Goal: Information Seeking & Learning: Learn about a topic

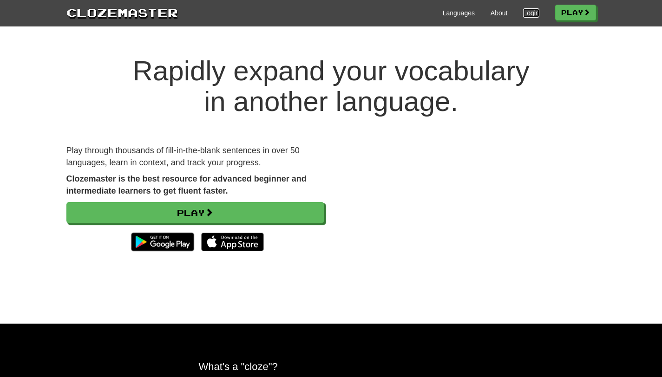
click at [533, 12] on link "Login" at bounding box center [531, 12] width 16 height 9
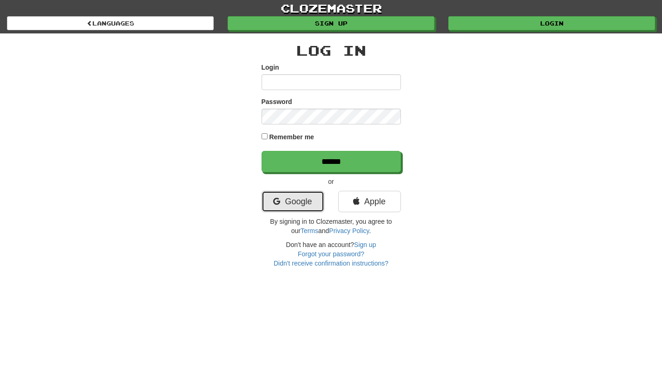
click at [300, 209] on link "Google" at bounding box center [292, 201] width 63 height 21
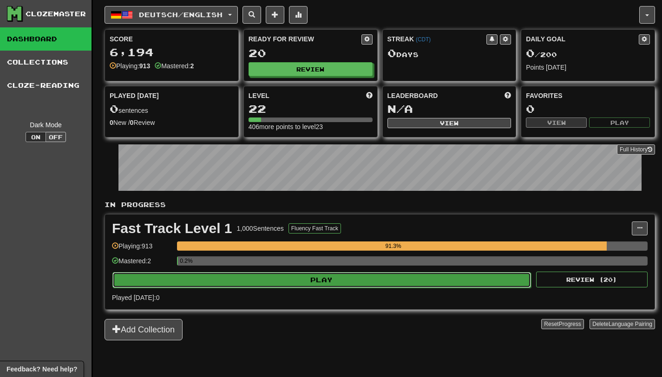
click at [305, 284] on button "Play" at bounding box center [321, 280] width 418 height 16
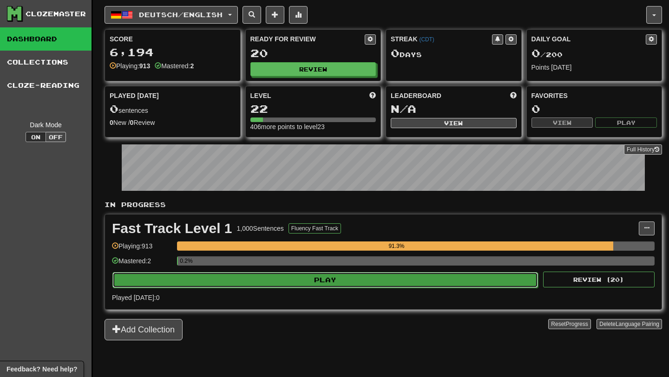
select select "**"
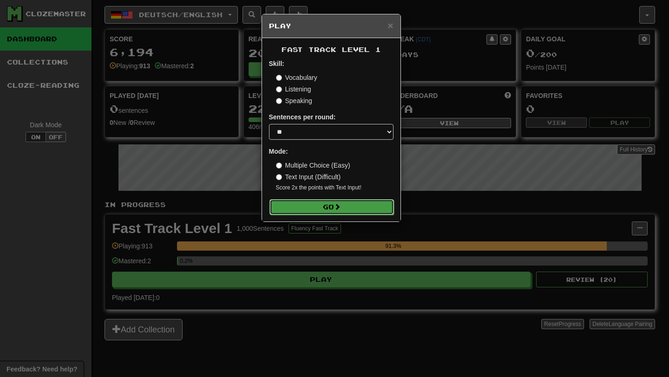
click at [291, 204] on button "Go" at bounding box center [331, 207] width 124 height 16
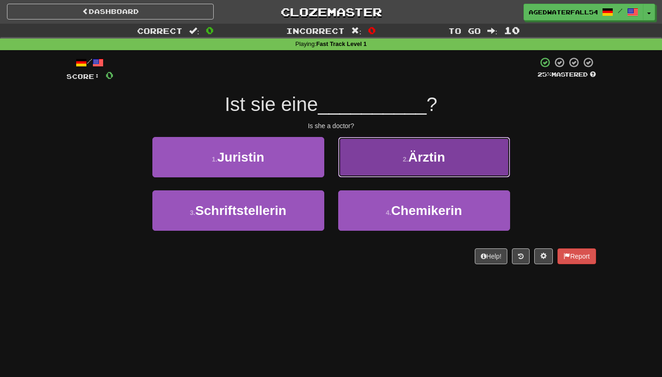
click at [374, 164] on button "2 . Ärztin" at bounding box center [424, 157] width 172 height 40
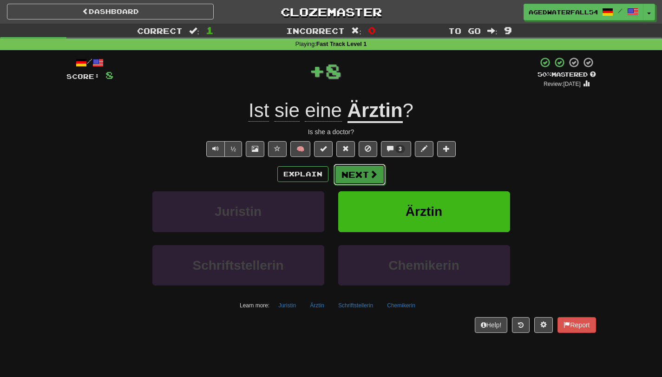
click at [366, 176] on button "Next" at bounding box center [359, 174] width 52 height 21
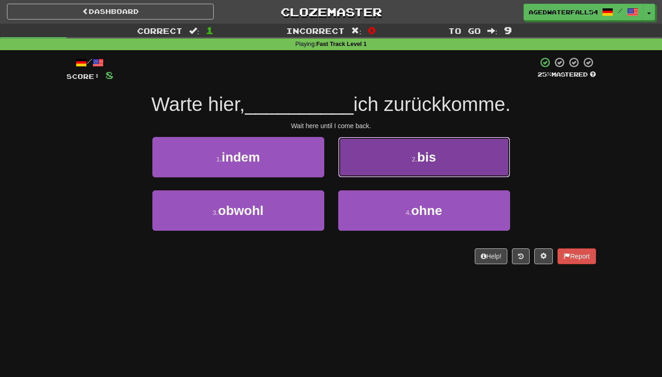
click at [414, 162] on small "2 ." at bounding box center [414, 159] width 6 height 7
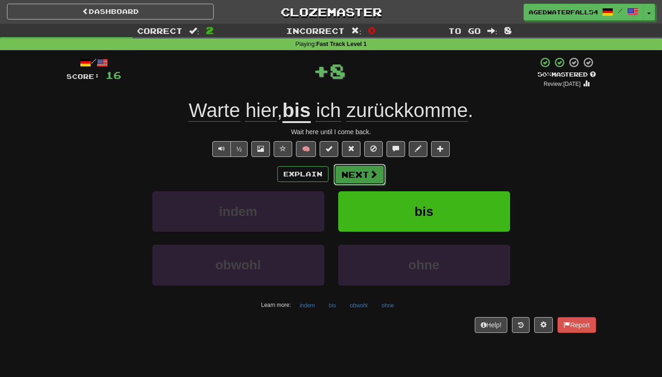
click at [370, 173] on span at bounding box center [373, 174] width 8 height 8
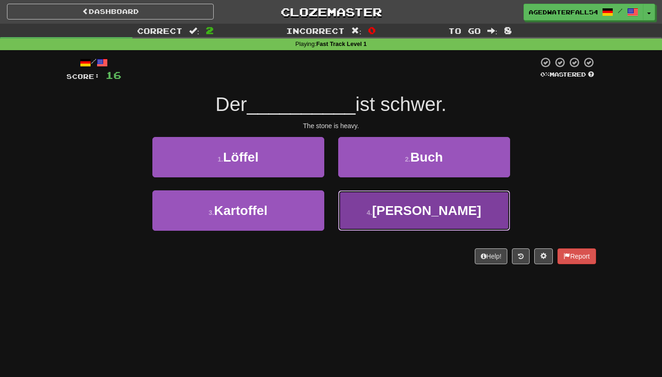
click at [373, 207] on button "4 . Stein" at bounding box center [424, 210] width 172 height 40
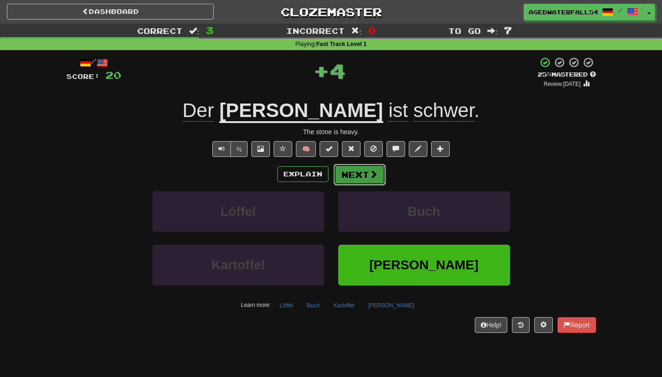
click at [349, 173] on button "Next" at bounding box center [359, 174] width 52 height 21
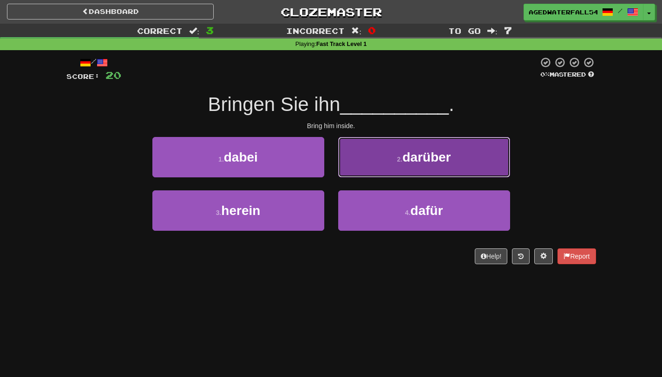
click at [341, 170] on button "2 . darüber" at bounding box center [424, 157] width 172 height 40
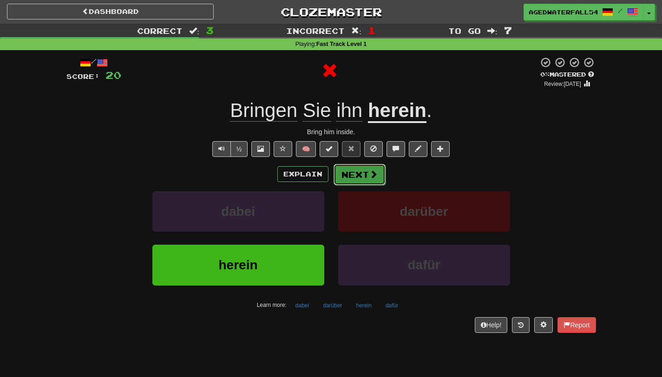
click at [336, 176] on button "Next" at bounding box center [359, 174] width 52 height 21
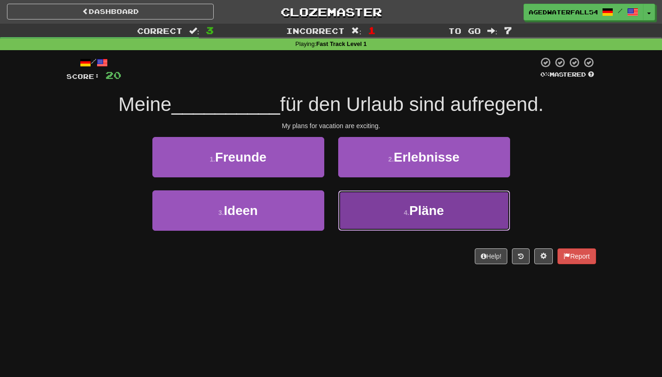
click at [347, 197] on button "4 . Pläne" at bounding box center [424, 210] width 172 height 40
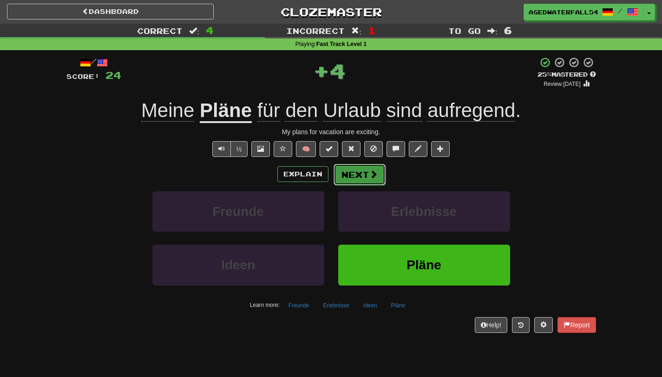
click at [350, 170] on button "Next" at bounding box center [359, 174] width 52 height 21
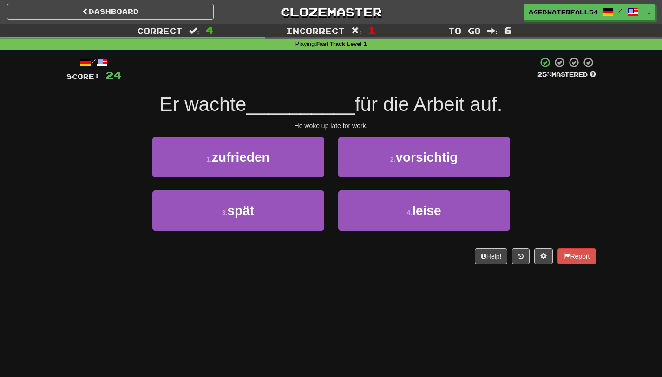
scroll to position [0, 0]
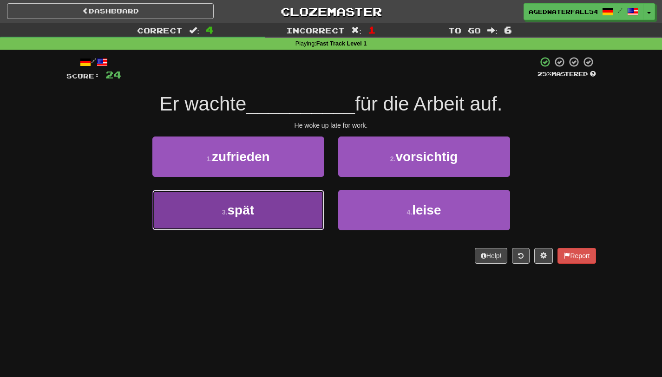
click at [288, 211] on button "3 . spät" at bounding box center [238, 210] width 172 height 40
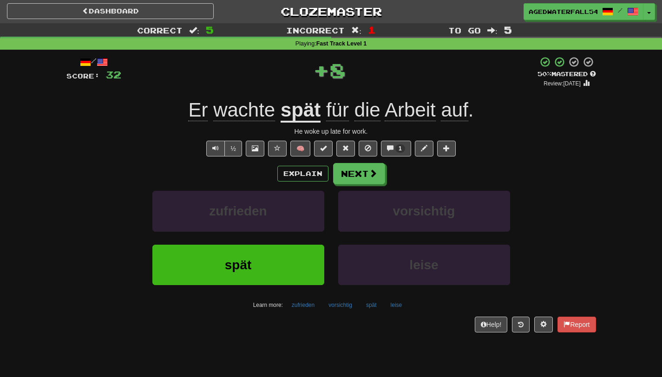
click at [364, 162] on div "/ Score: 32 + 8 50 % Mastered Review: 2025-10-25 Er wachte spät für die Arbeit …" at bounding box center [330, 194] width 529 height 276
click at [360, 169] on button "Next" at bounding box center [359, 173] width 52 height 21
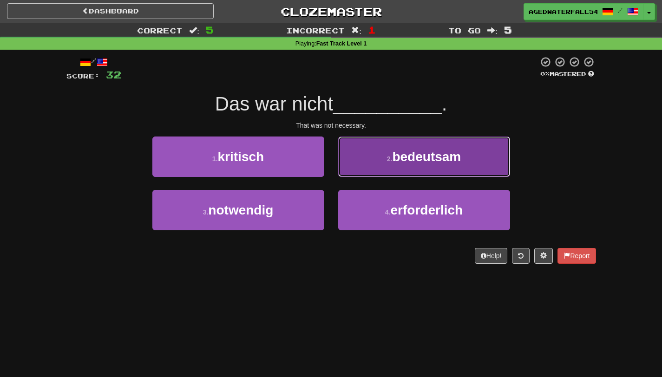
click at [383, 146] on button "2 . bedeutsam" at bounding box center [424, 157] width 172 height 40
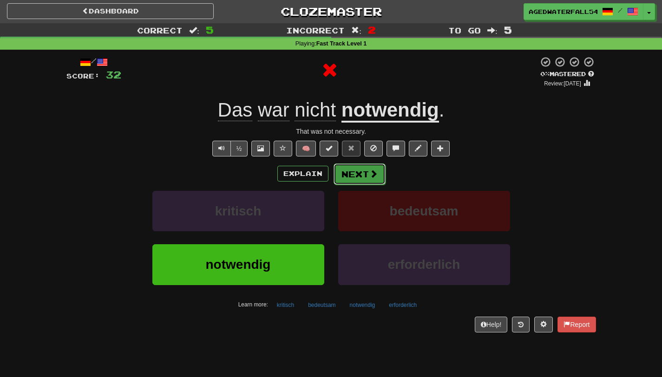
click at [371, 177] on span at bounding box center [373, 173] width 8 height 8
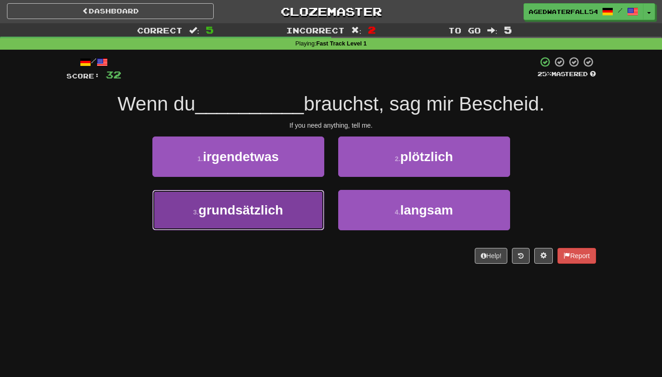
click at [309, 201] on button "3 . grundsätzlich" at bounding box center [238, 210] width 172 height 40
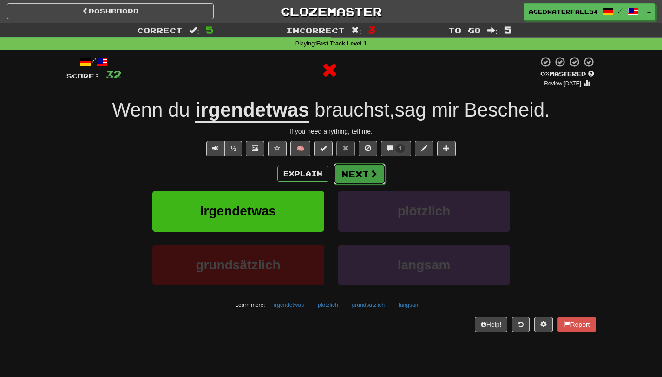
click at [360, 173] on button "Next" at bounding box center [359, 173] width 52 height 21
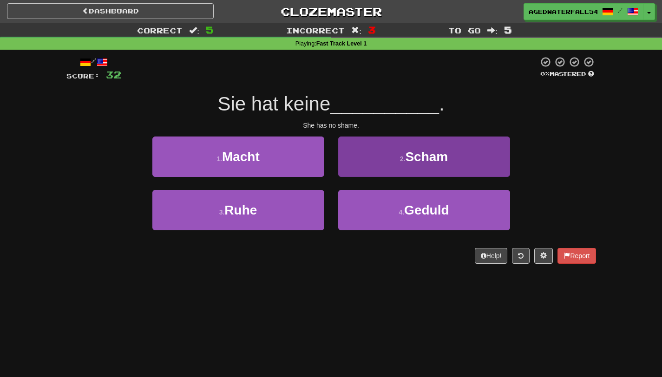
scroll to position [1, 0]
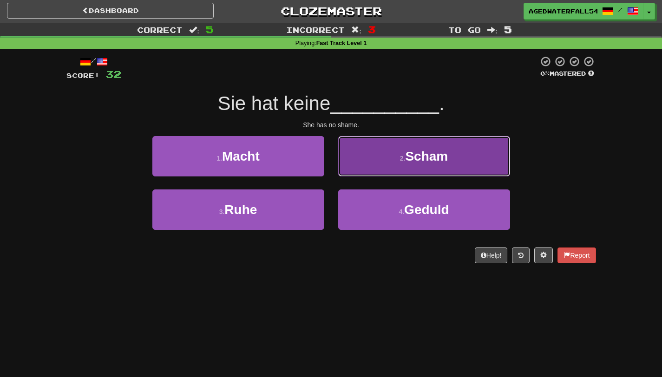
click at [357, 167] on button "2 . Scham" at bounding box center [424, 156] width 172 height 40
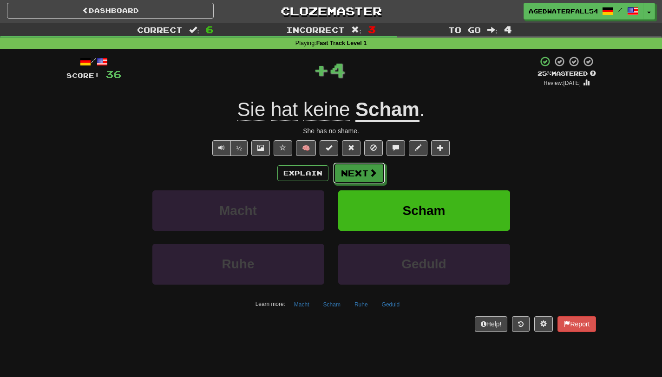
click at [357, 167] on button "Next" at bounding box center [359, 173] width 52 height 21
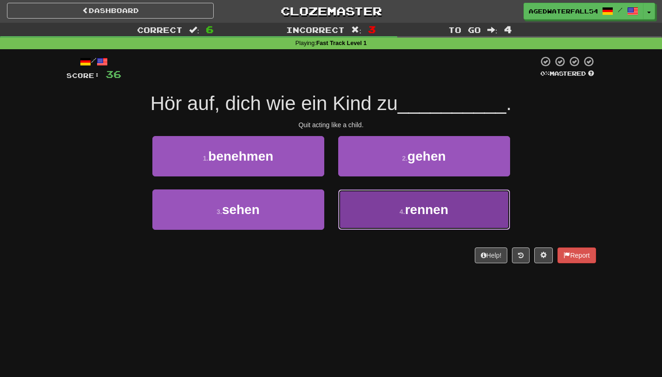
click at [357, 203] on button "4 . rennen" at bounding box center [424, 209] width 172 height 40
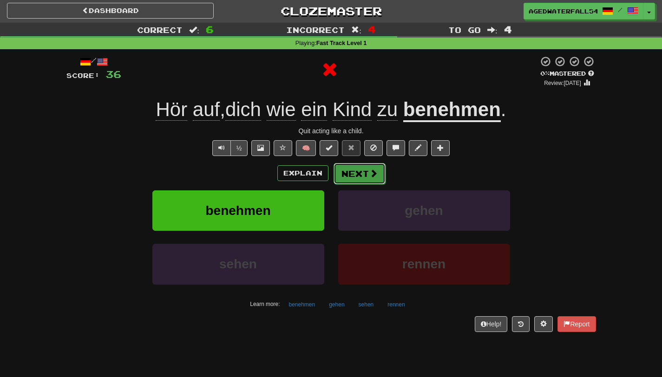
click at [351, 175] on button "Next" at bounding box center [359, 173] width 52 height 21
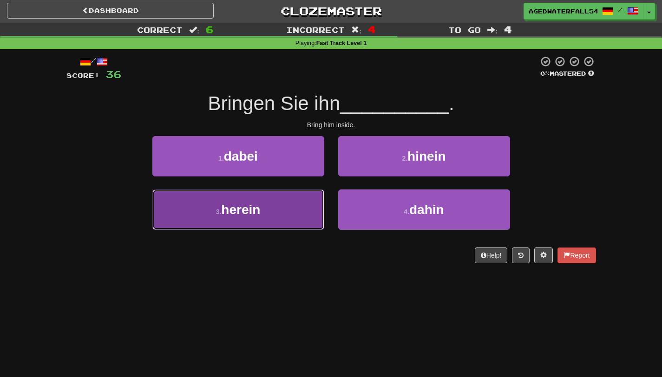
click at [294, 193] on button "3 . herein" at bounding box center [238, 209] width 172 height 40
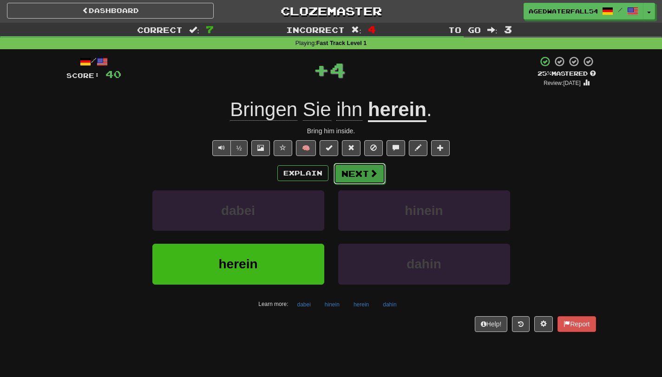
click at [369, 169] on span at bounding box center [373, 173] width 8 height 8
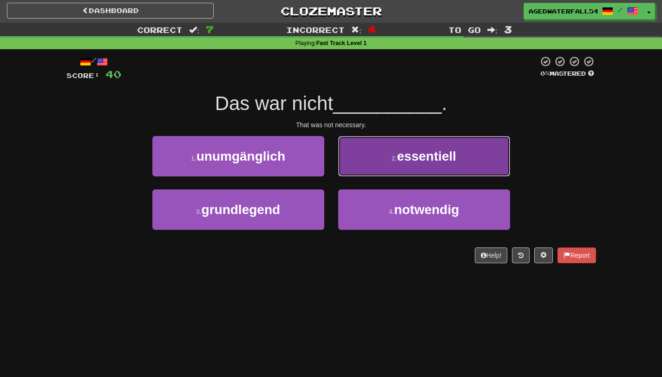
click at [365, 151] on button "2 . essentiell" at bounding box center [424, 156] width 172 height 40
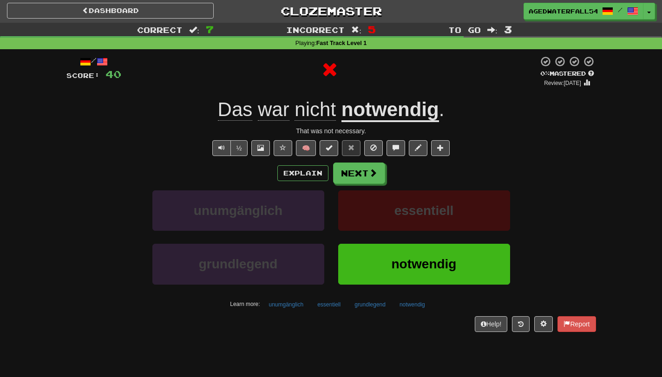
click at [365, 151] on button at bounding box center [373, 148] width 19 height 16
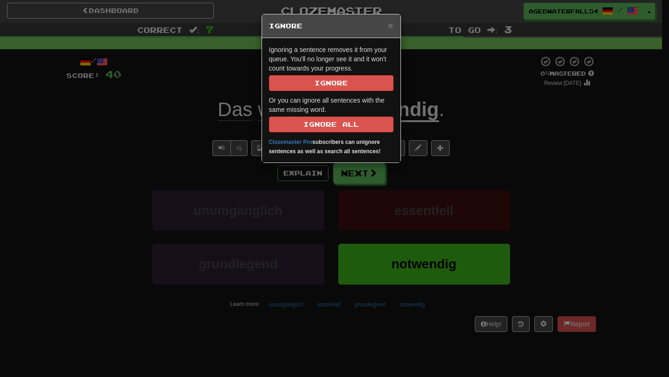
click at [355, 177] on div "× Ignore Ignoring a sentence removes it from your queue. You'll no longer see i…" at bounding box center [334, 188] width 669 height 377
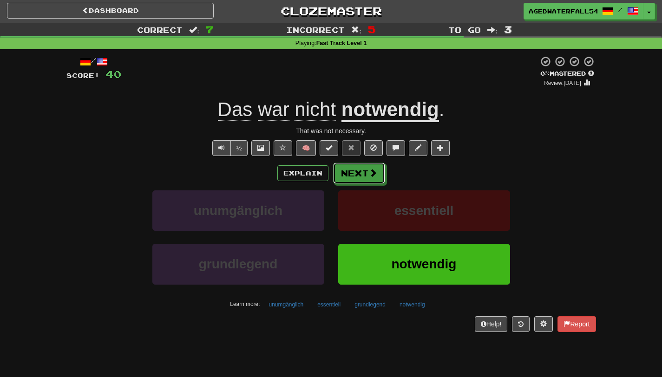
click at [355, 177] on button "Next" at bounding box center [359, 173] width 52 height 21
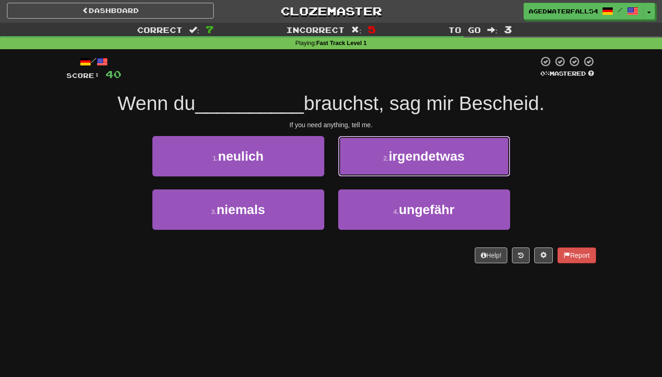
drag, startPoint x: 353, startPoint y: 169, endPoint x: 356, endPoint y: 156, distance: 12.8
click at [356, 156] on button "2 . irgendetwas" at bounding box center [424, 156] width 172 height 40
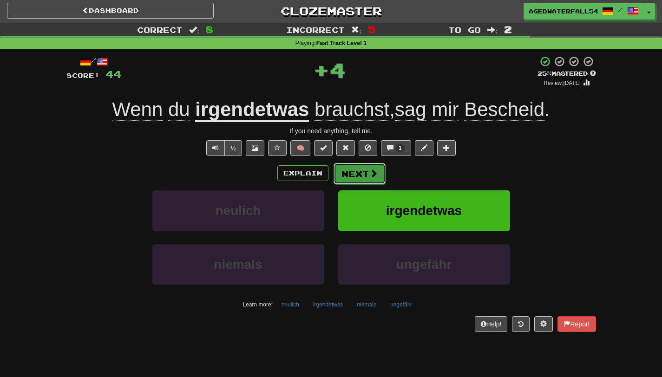
click at [359, 177] on button "Next" at bounding box center [359, 173] width 52 height 21
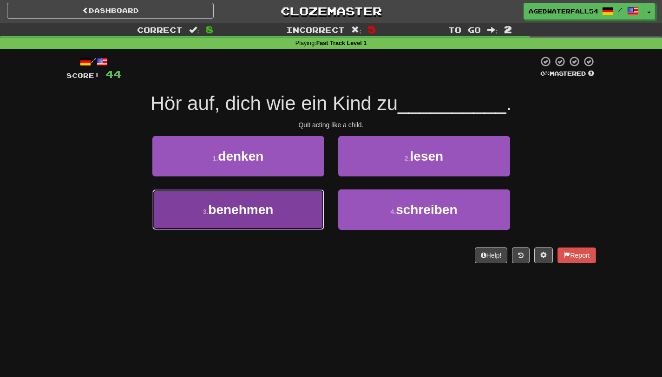
click at [304, 202] on button "3 . benehmen" at bounding box center [238, 209] width 172 height 40
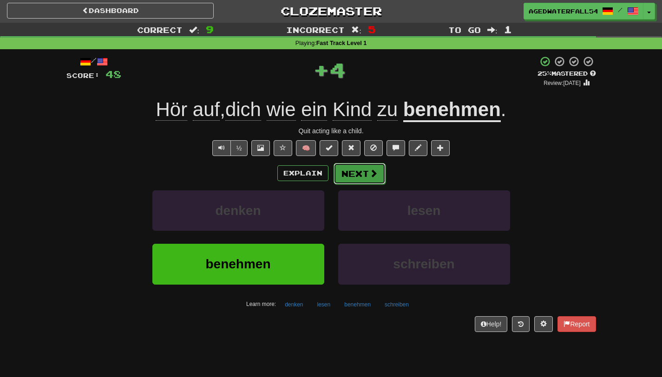
click at [371, 170] on span at bounding box center [373, 173] width 8 height 8
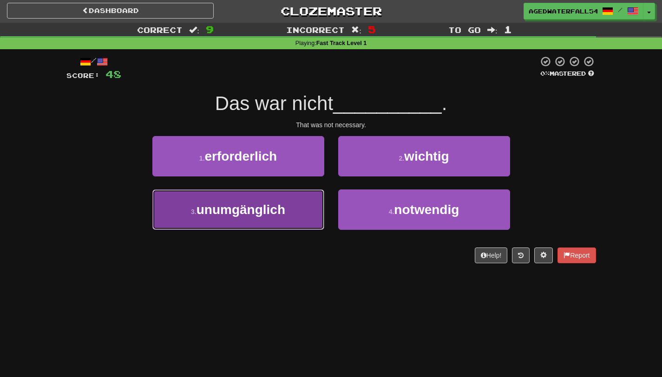
click at [297, 203] on button "3 . unumgänglich" at bounding box center [238, 209] width 172 height 40
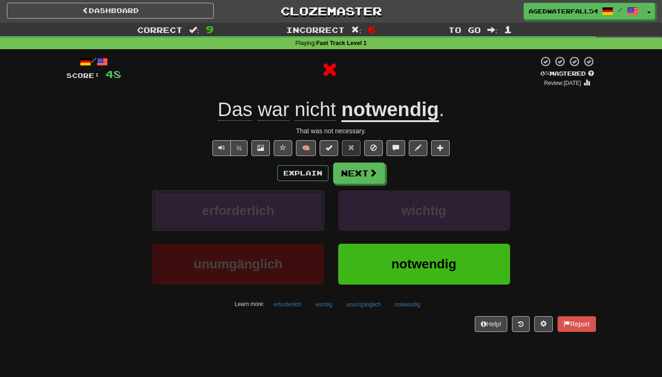
click at [297, 203] on button "erforderlich" at bounding box center [238, 210] width 172 height 40
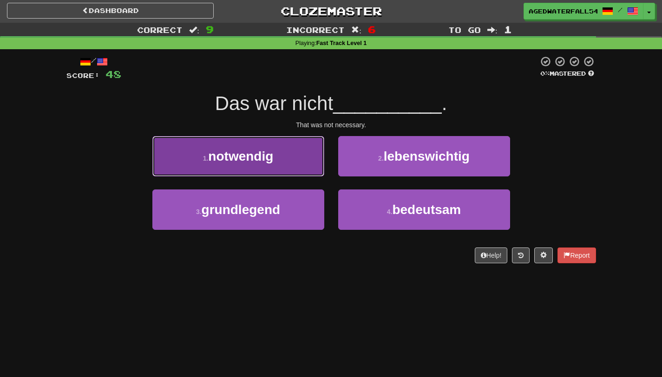
click at [312, 155] on button "1 . notwendig" at bounding box center [238, 156] width 172 height 40
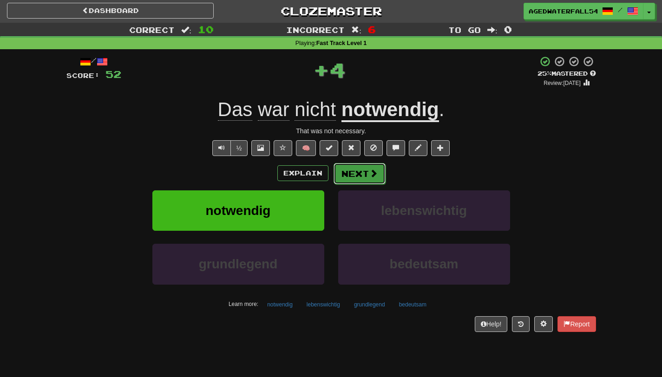
click at [357, 164] on button "Next" at bounding box center [359, 173] width 52 height 21
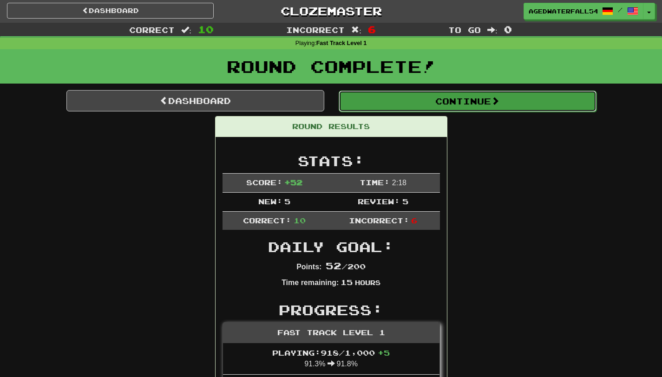
click at [432, 94] on button "Continue" at bounding box center [468, 101] width 258 height 21
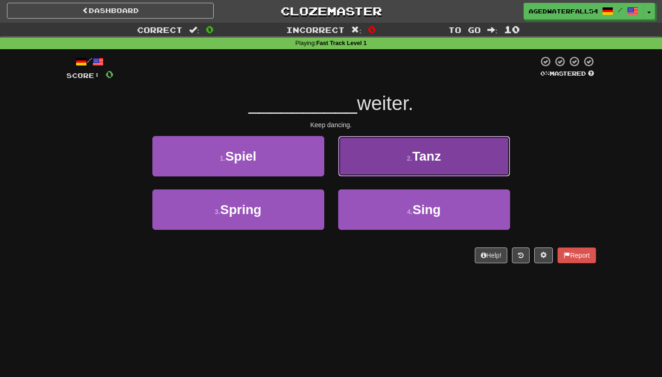
click at [399, 156] on button "2 . Tanz" at bounding box center [424, 156] width 172 height 40
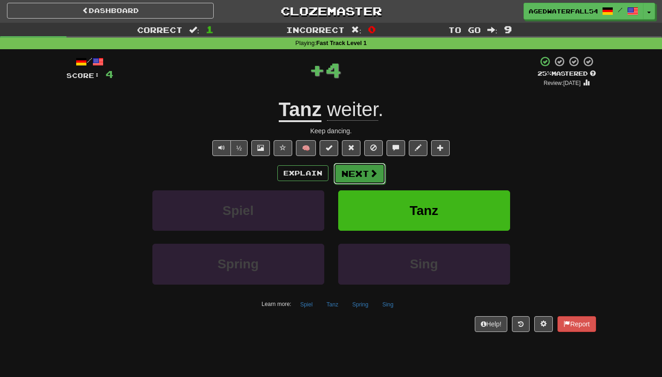
click at [370, 166] on button "Next" at bounding box center [359, 173] width 52 height 21
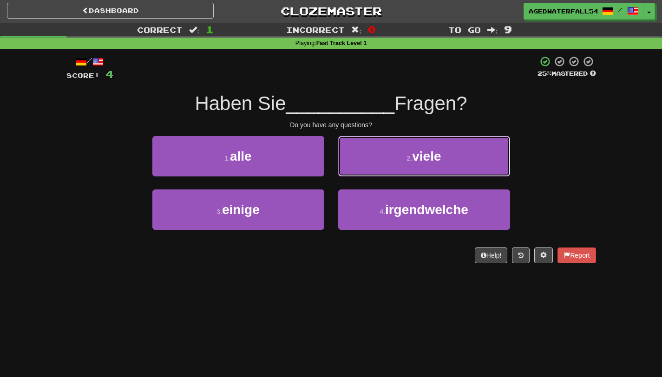
drag, startPoint x: 370, startPoint y: 166, endPoint x: 367, endPoint y: 156, distance: 9.7
click at [367, 156] on button "2 . viele" at bounding box center [424, 156] width 172 height 40
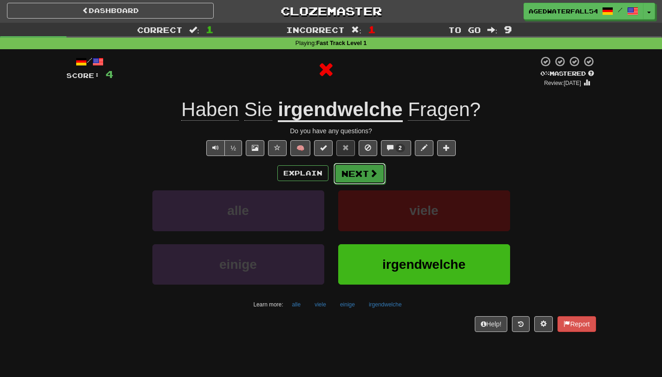
click at [367, 173] on button "Next" at bounding box center [359, 173] width 52 height 21
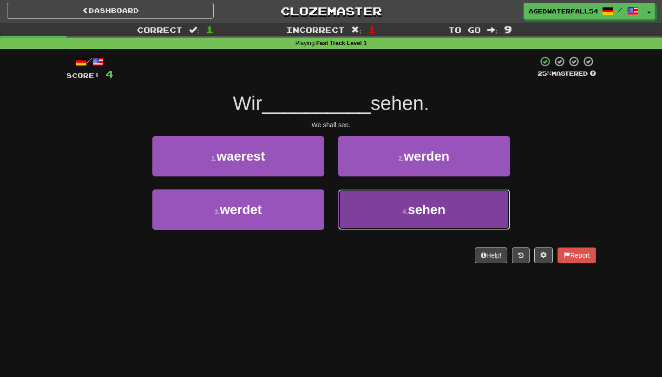
click at [384, 215] on button "4 . sehen" at bounding box center [424, 209] width 172 height 40
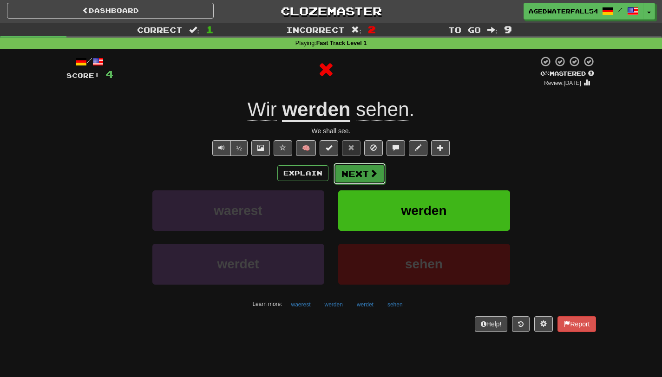
click at [365, 180] on button "Next" at bounding box center [359, 173] width 52 height 21
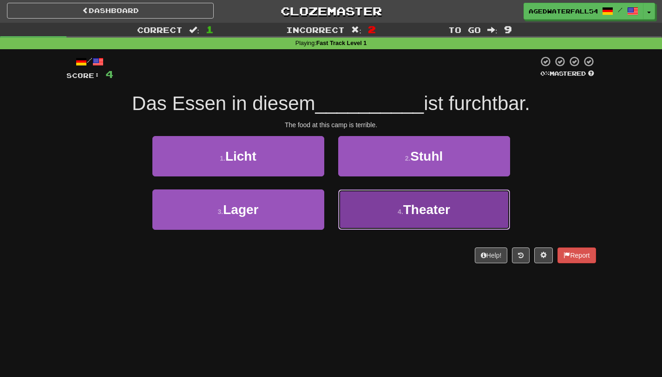
click at [362, 200] on button "4 . Theater" at bounding box center [424, 209] width 172 height 40
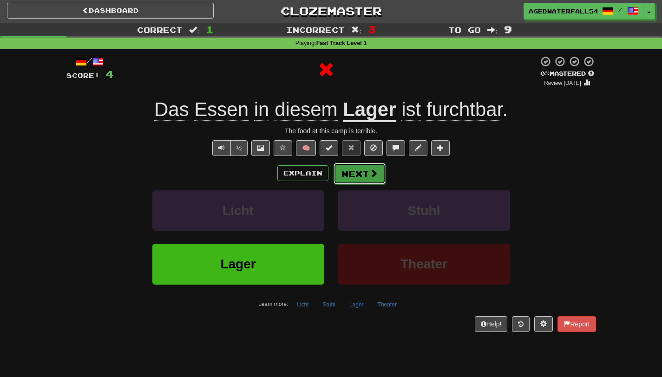
click at [343, 167] on button "Next" at bounding box center [359, 173] width 52 height 21
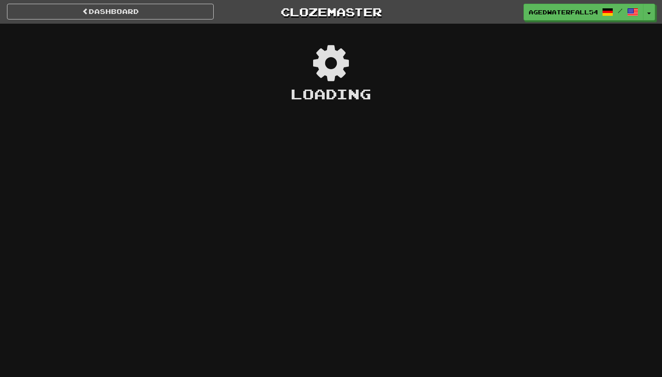
scroll to position [1, 0]
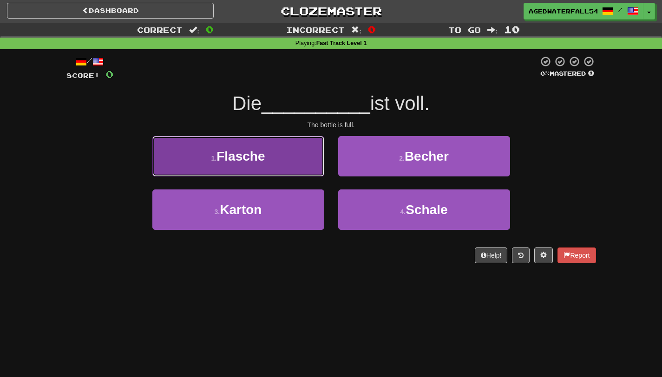
click at [196, 145] on button "1 . Flasche" at bounding box center [238, 156] width 172 height 40
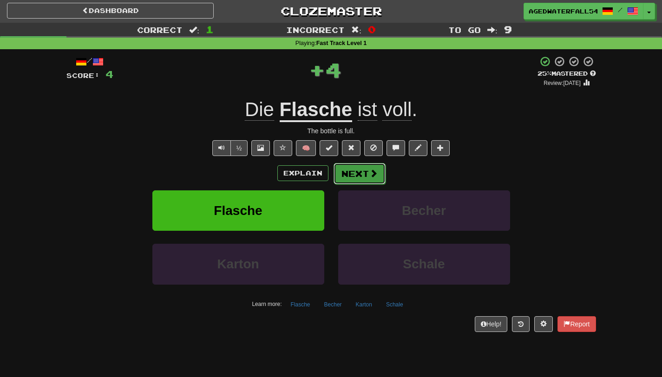
click at [354, 175] on button "Next" at bounding box center [359, 173] width 52 height 21
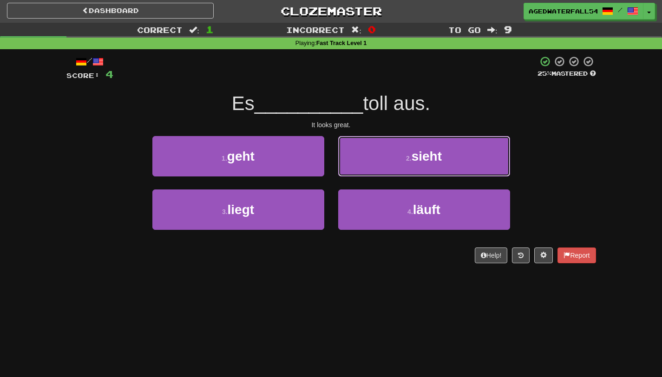
click at [354, 175] on button "2 . sieht" at bounding box center [424, 156] width 172 height 40
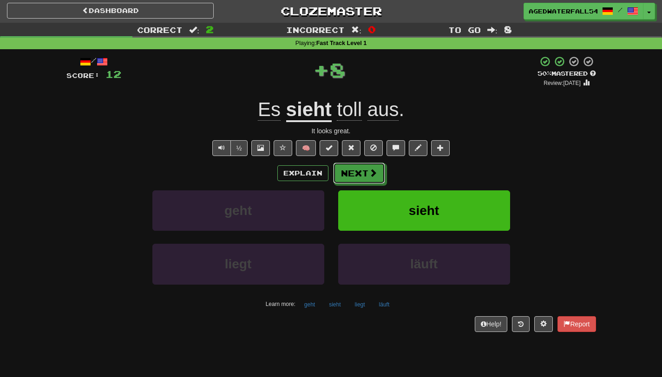
click at [354, 175] on button "Next" at bounding box center [359, 173] width 52 height 21
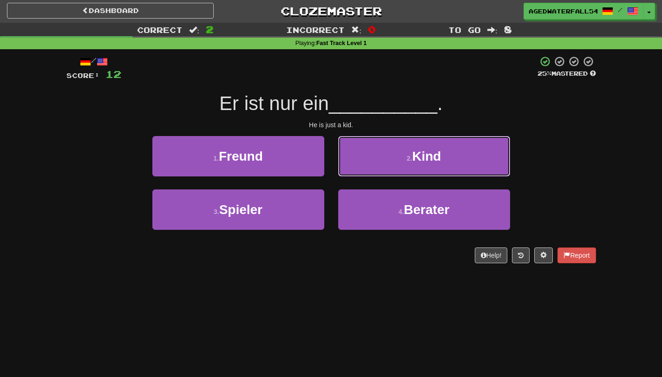
click at [354, 175] on button "2 . Kind" at bounding box center [424, 156] width 172 height 40
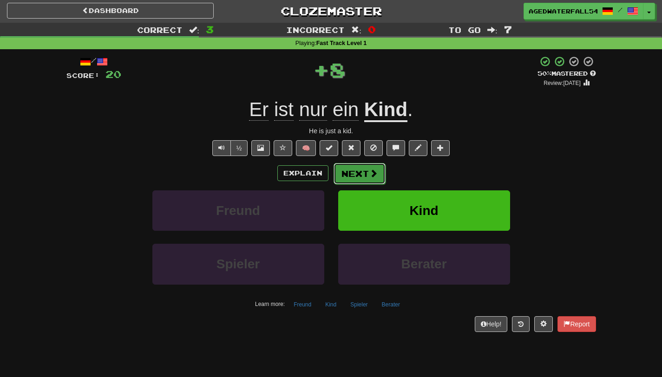
click at [353, 173] on button "Next" at bounding box center [359, 173] width 52 height 21
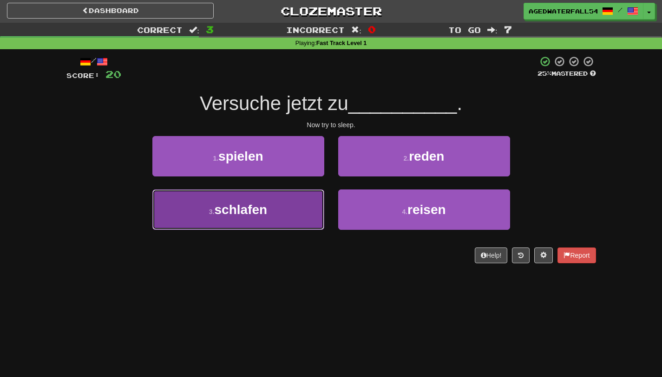
click at [315, 202] on button "3 . schlafen" at bounding box center [238, 209] width 172 height 40
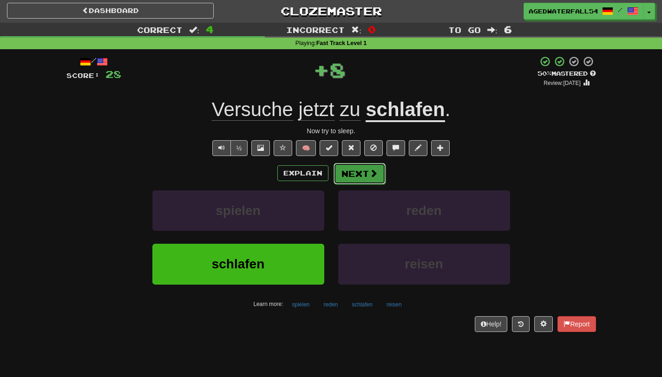
click at [358, 165] on button "Next" at bounding box center [359, 173] width 52 height 21
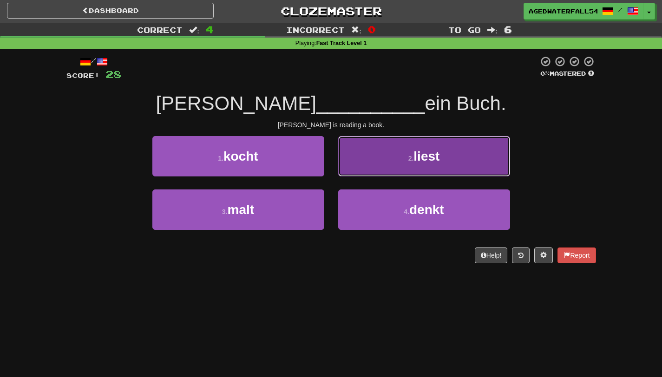
click at [397, 154] on button "2 . liest" at bounding box center [424, 156] width 172 height 40
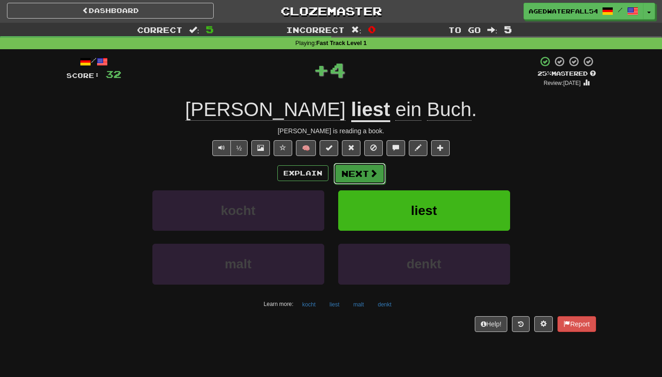
click at [364, 176] on button "Next" at bounding box center [359, 173] width 52 height 21
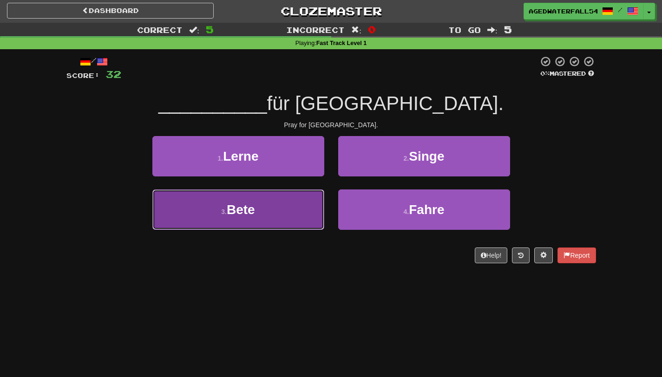
click at [295, 205] on button "3 . Bete" at bounding box center [238, 209] width 172 height 40
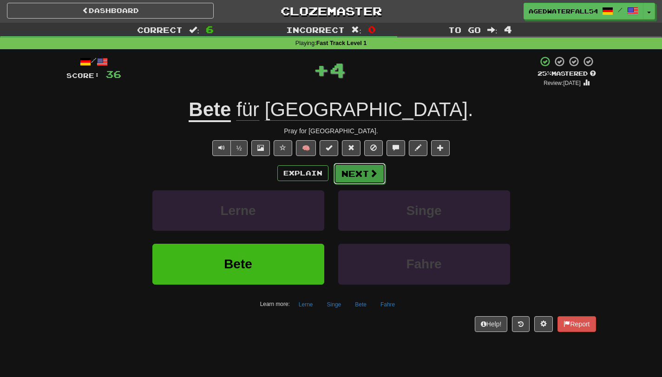
click at [345, 171] on button "Next" at bounding box center [359, 173] width 52 height 21
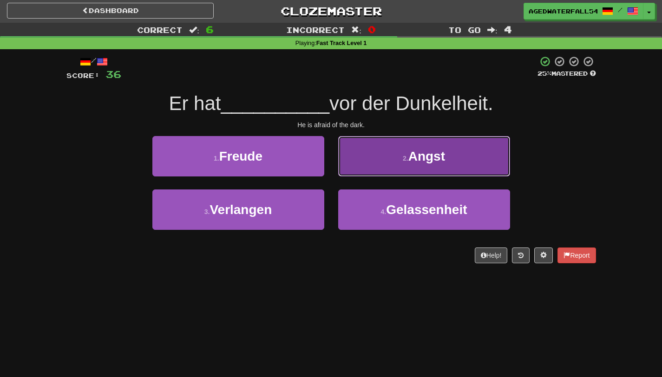
click at [374, 162] on button "2 . Angst" at bounding box center [424, 156] width 172 height 40
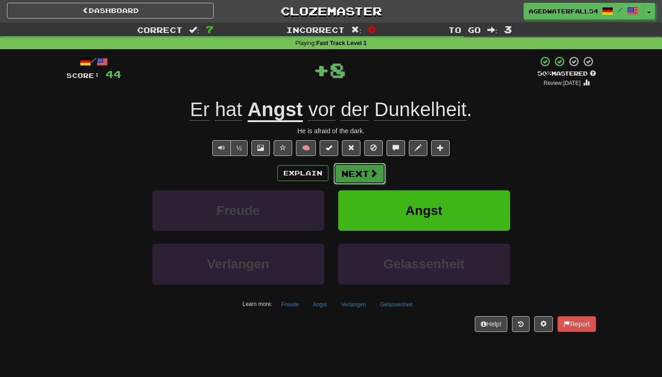
click at [363, 174] on button "Next" at bounding box center [359, 173] width 52 height 21
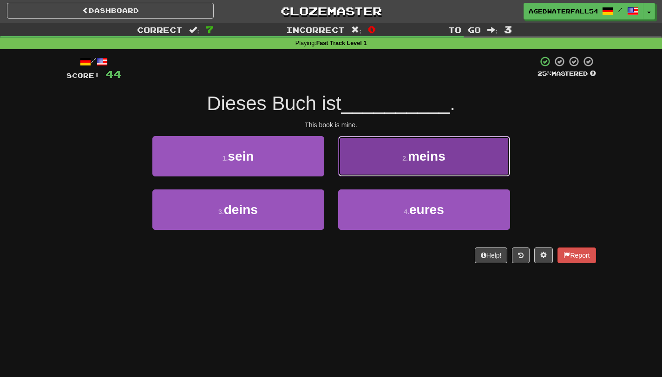
click at [346, 169] on button "2 . meins" at bounding box center [424, 156] width 172 height 40
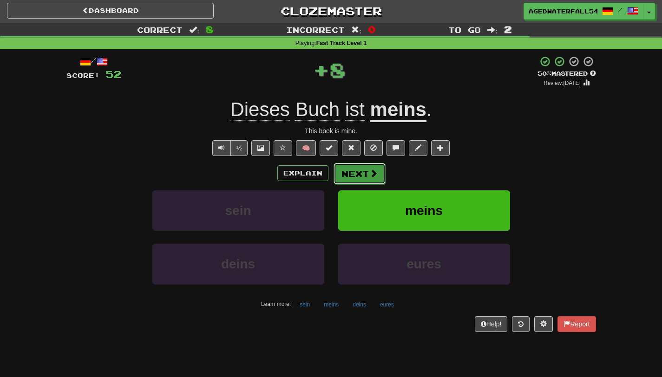
click at [343, 171] on button "Next" at bounding box center [359, 173] width 52 height 21
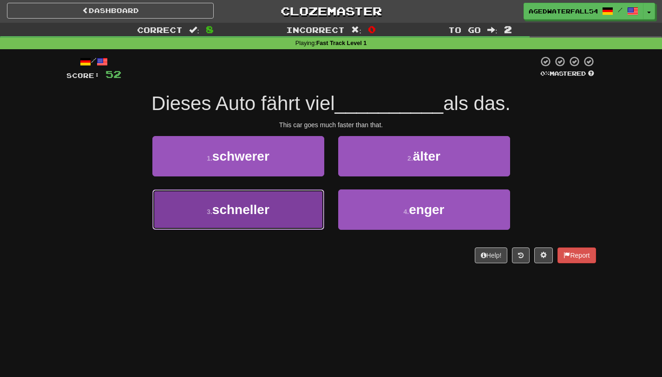
click at [305, 204] on button "3 . schneller" at bounding box center [238, 209] width 172 height 40
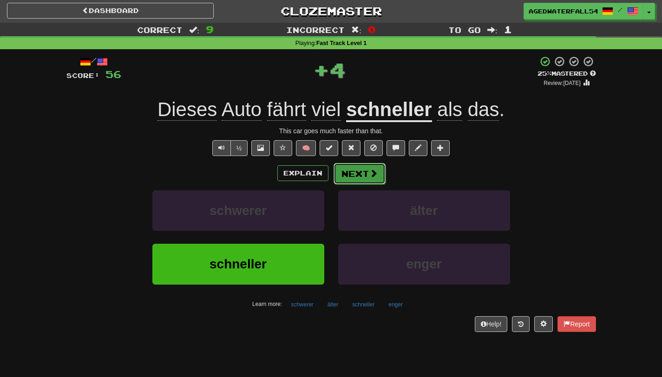
click at [347, 177] on button "Next" at bounding box center [359, 173] width 52 height 21
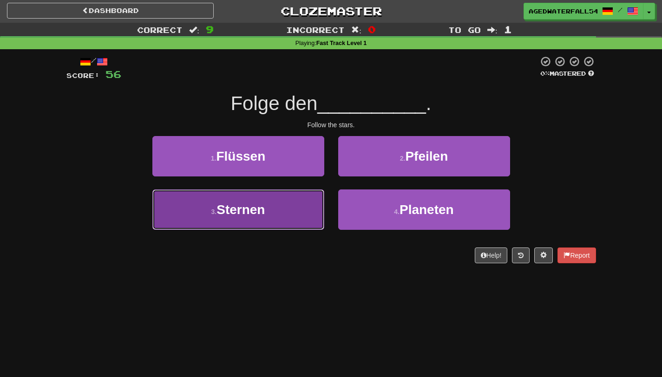
click at [309, 199] on button "3 . Sternen" at bounding box center [238, 209] width 172 height 40
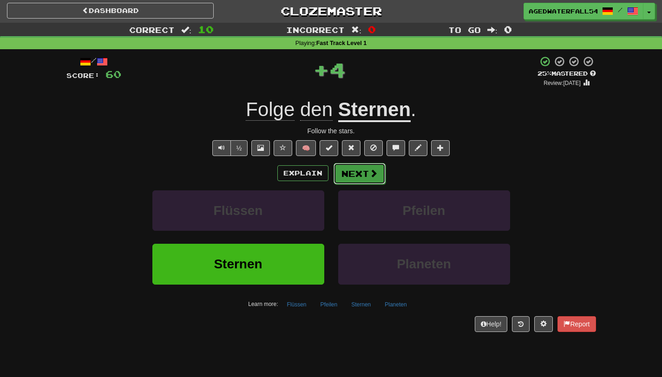
click at [361, 168] on button "Next" at bounding box center [359, 173] width 52 height 21
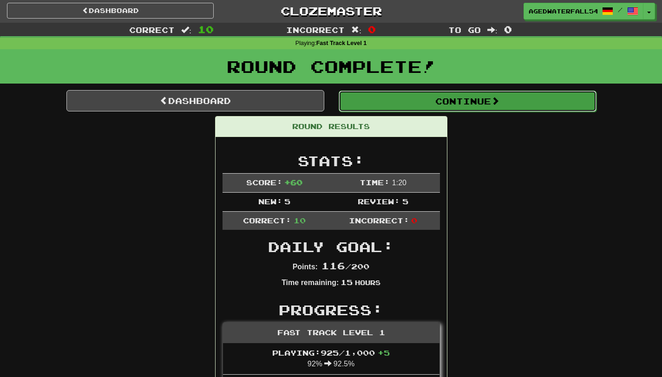
click at [517, 104] on button "Continue" at bounding box center [468, 101] width 258 height 21
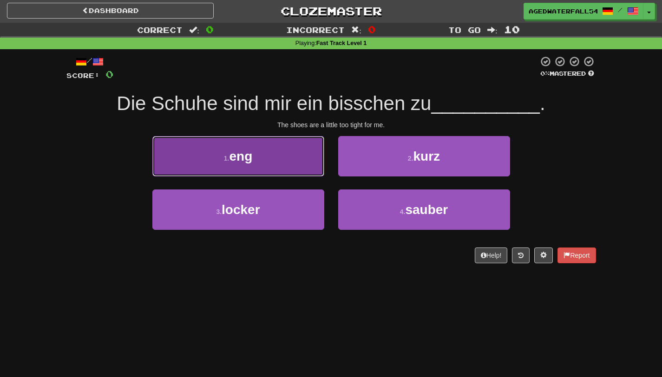
click at [254, 149] on button "1 . eng" at bounding box center [238, 156] width 172 height 40
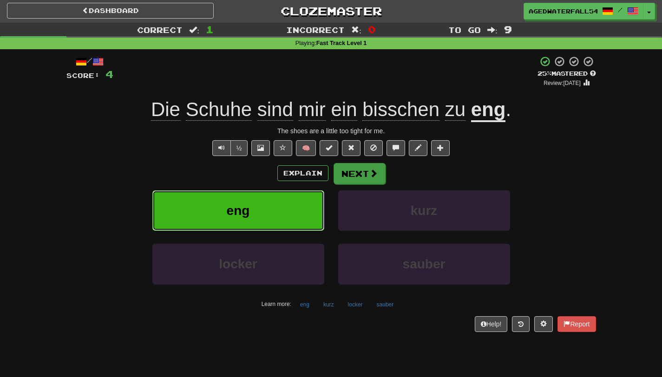
scroll to position [0, 0]
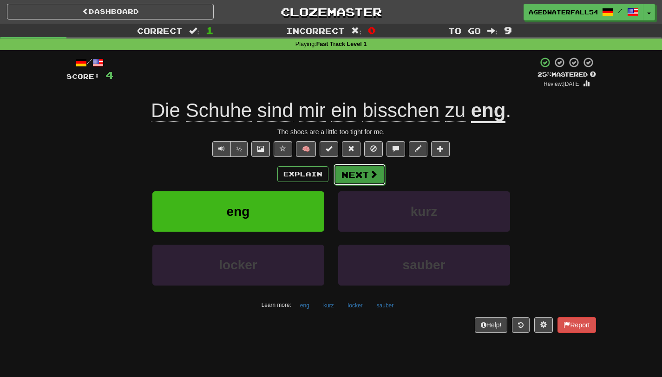
drag, startPoint x: 353, startPoint y: 167, endPoint x: 340, endPoint y: 169, distance: 13.2
click at [340, 169] on button "Next" at bounding box center [359, 174] width 52 height 21
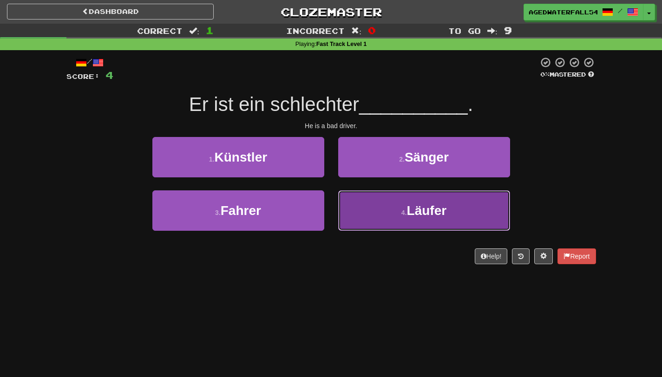
click at [410, 202] on button "4 . Läufer" at bounding box center [424, 210] width 172 height 40
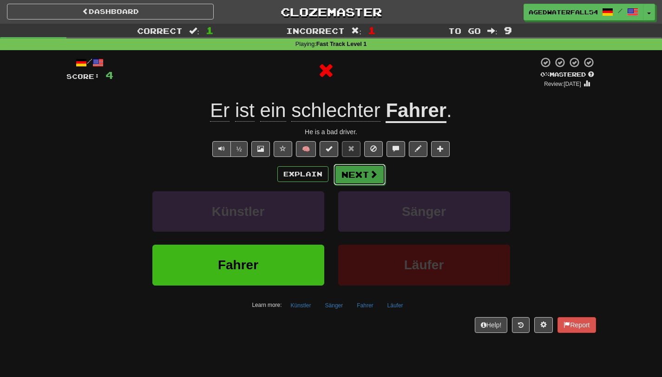
click at [358, 175] on button "Next" at bounding box center [359, 174] width 52 height 21
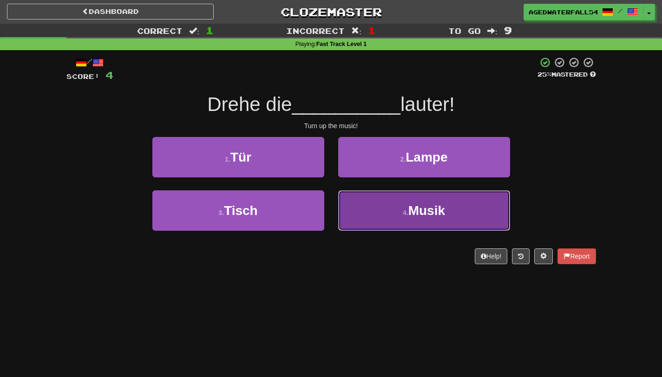
click at [365, 224] on button "4 . Musik" at bounding box center [424, 210] width 172 height 40
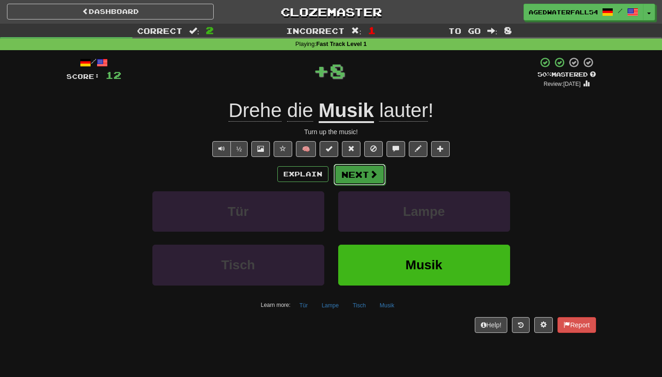
click at [354, 173] on button "Next" at bounding box center [359, 174] width 52 height 21
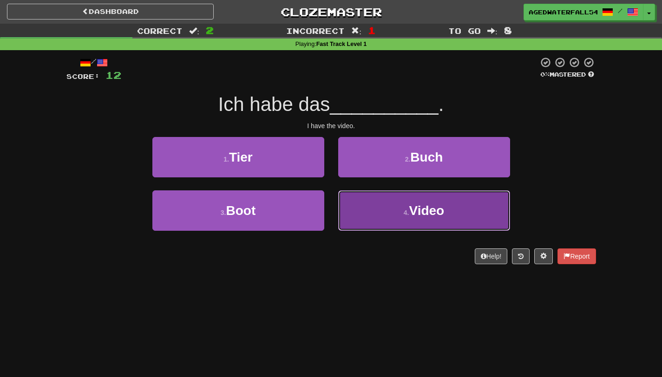
click at [376, 197] on button "4 . Video" at bounding box center [424, 210] width 172 height 40
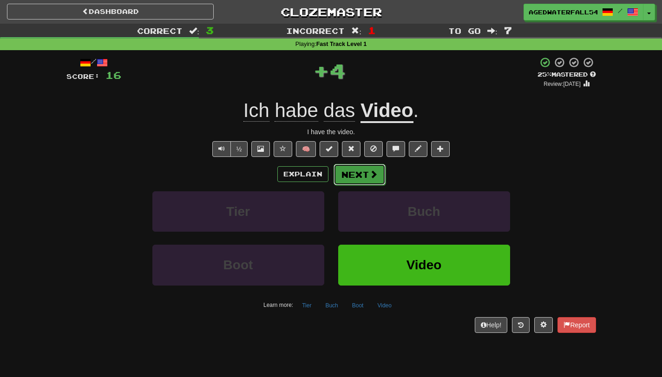
click at [369, 175] on span at bounding box center [373, 174] width 8 height 8
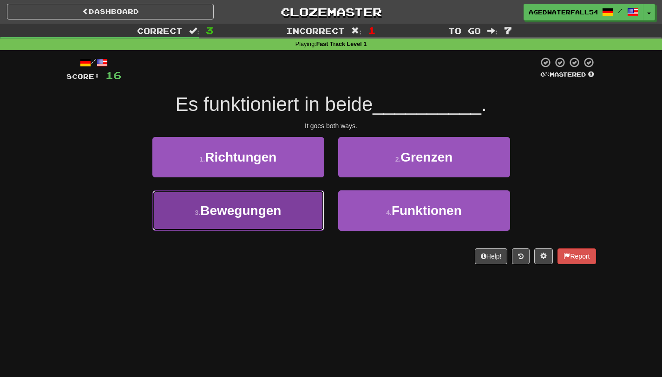
click at [287, 219] on button "3 . Bewegungen" at bounding box center [238, 210] width 172 height 40
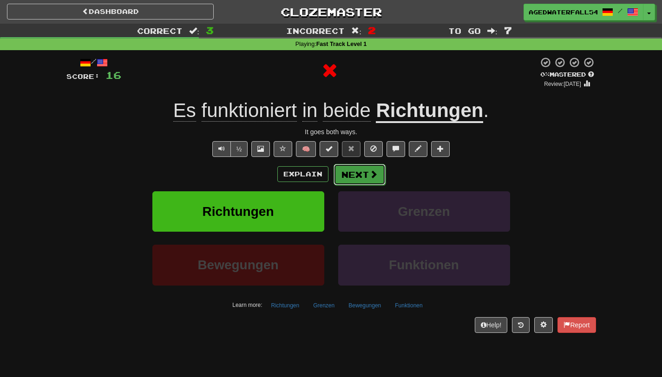
click at [363, 171] on button "Next" at bounding box center [359, 174] width 52 height 21
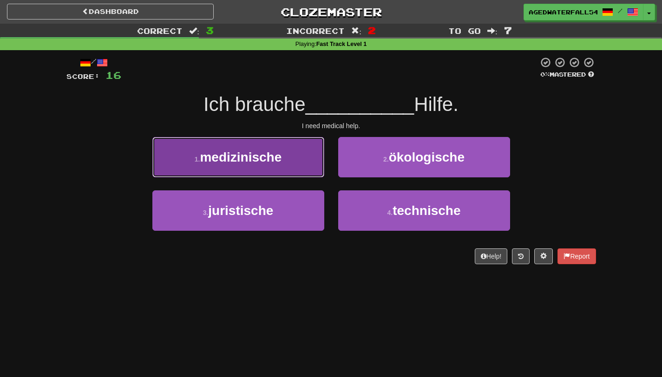
click at [280, 154] on span "medizinische" at bounding box center [241, 157] width 82 height 14
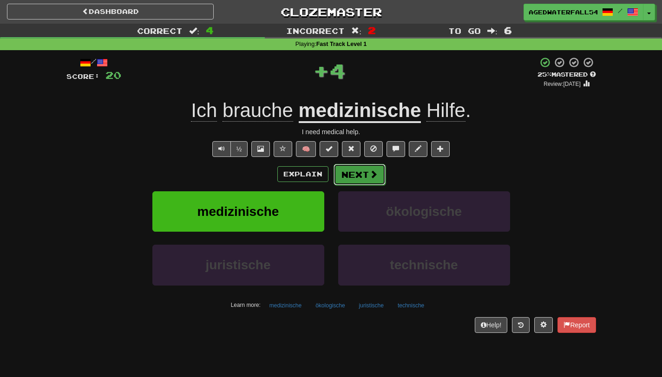
click at [375, 173] on span at bounding box center [373, 174] width 8 height 8
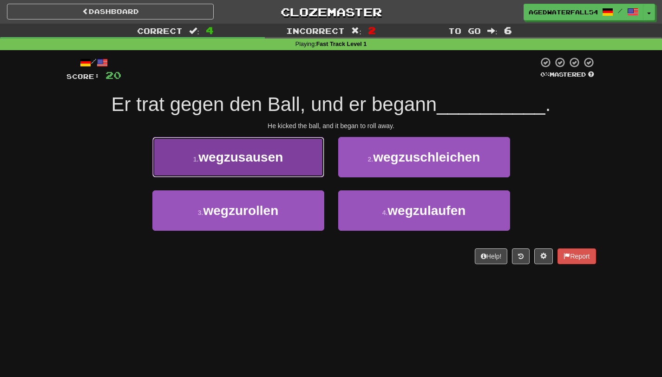
drag, startPoint x: 267, startPoint y: 143, endPoint x: 243, endPoint y: 154, distance: 26.0
click at [243, 154] on span "wegzusausen" at bounding box center [240, 157] width 85 height 14
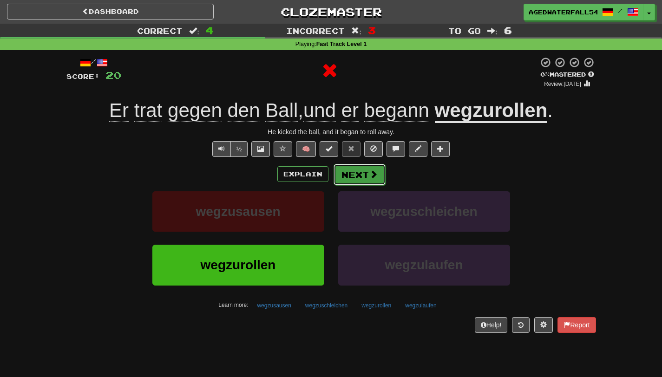
click at [365, 169] on button "Next" at bounding box center [359, 174] width 52 height 21
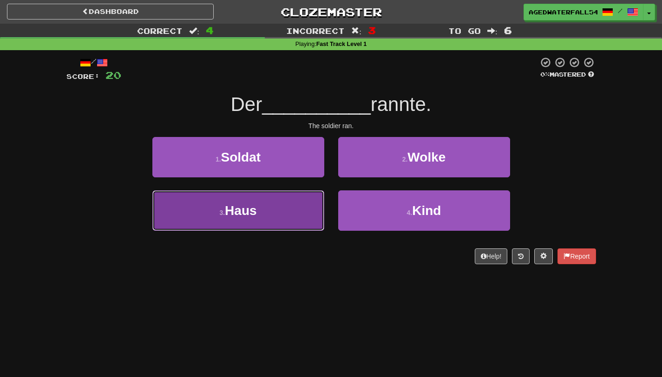
click at [289, 204] on button "3 . Haus" at bounding box center [238, 210] width 172 height 40
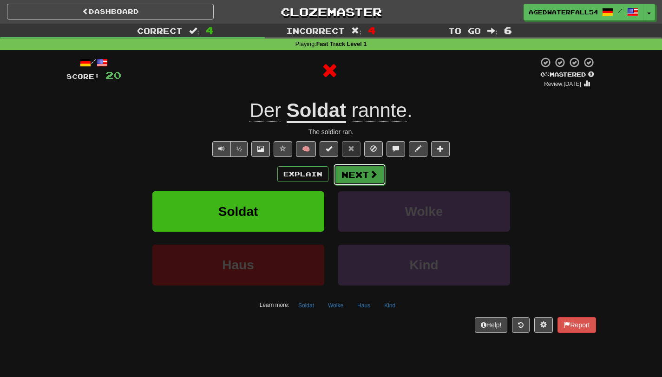
click at [356, 168] on button "Next" at bounding box center [359, 174] width 52 height 21
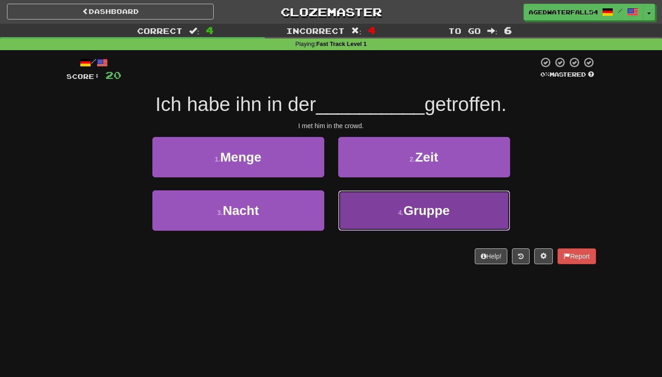
click at [356, 212] on button "4 . Gruppe" at bounding box center [424, 210] width 172 height 40
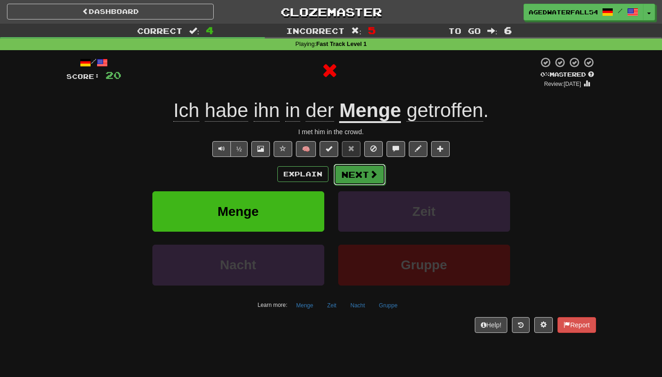
click at [345, 169] on button "Next" at bounding box center [359, 174] width 52 height 21
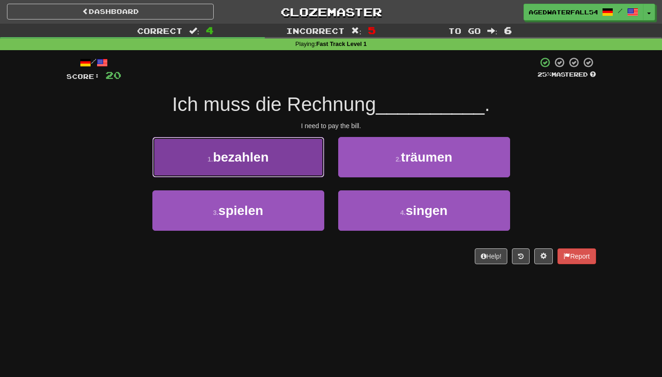
click at [323, 164] on button "1 . bezahlen" at bounding box center [238, 157] width 172 height 40
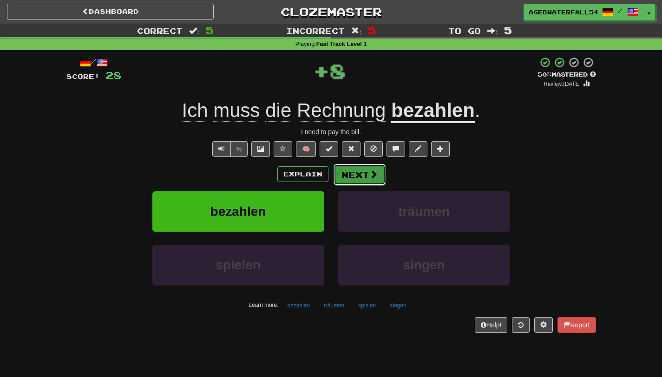
click at [373, 167] on button "Next" at bounding box center [359, 174] width 52 height 21
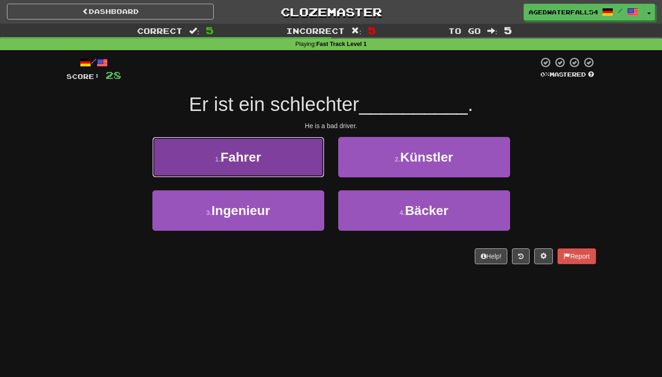
click at [276, 152] on button "1 . Fahrer" at bounding box center [238, 157] width 172 height 40
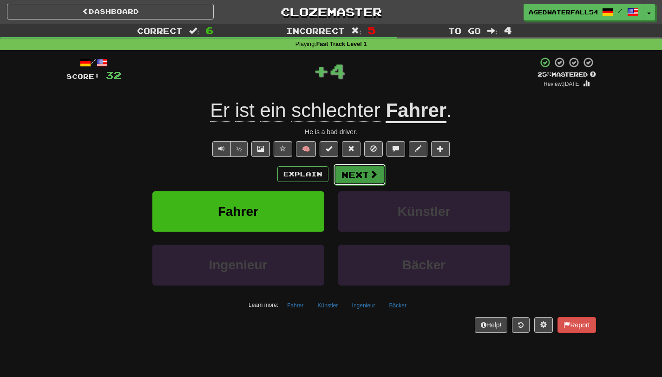
click at [341, 169] on button "Next" at bounding box center [359, 174] width 52 height 21
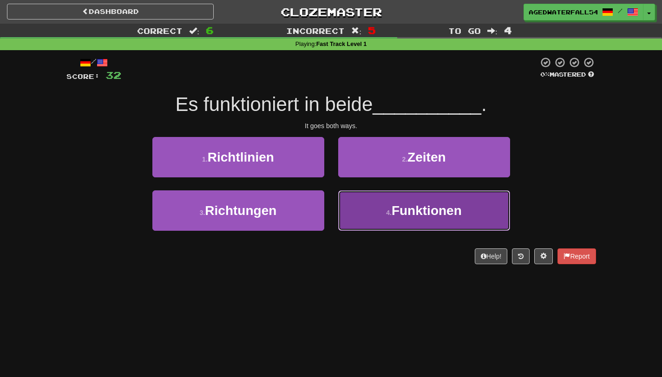
click at [391, 227] on button "4 . Funktionen" at bounding box center [424, 210] width 172 height 40
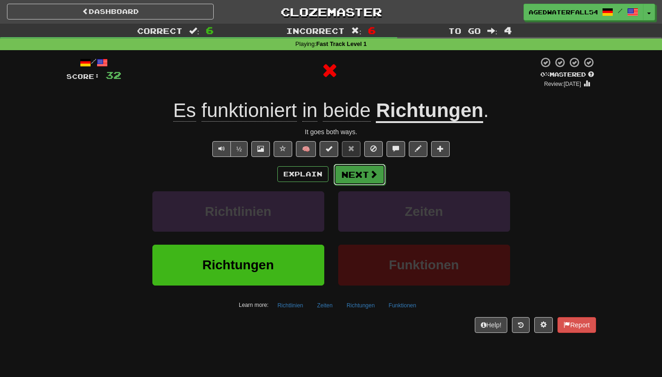
click at [376, 171] on span at bounding box center [373, 174] width 8 height 8
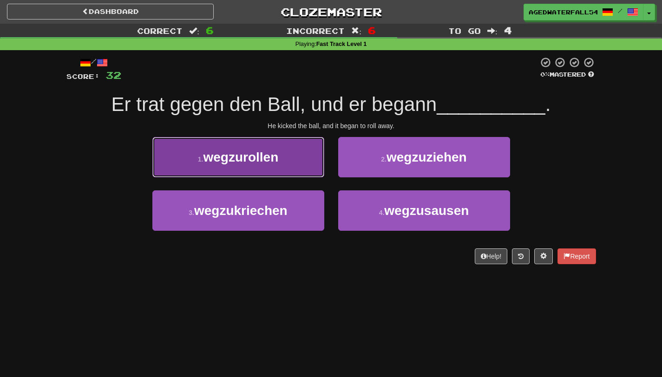
click at [292, 163] on button "1 . wegzurollen" at bounding box center [238, 157] width 172 height 40
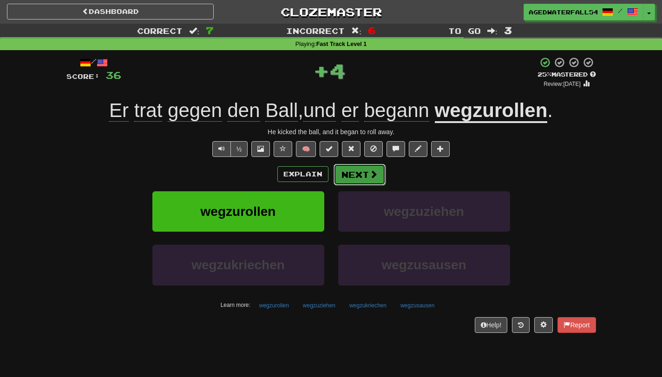
click at [349, 167] on button "Next" at bounding box center [359, 174] width 52 height 21
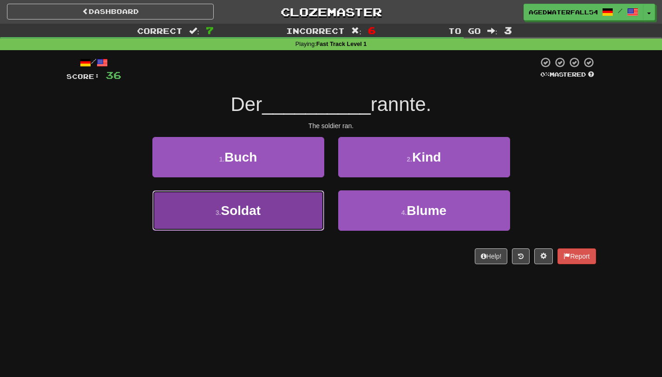
click at [310, 200] on button "3 . Soldat" at bounding box center [238, 210] width 172 height 40
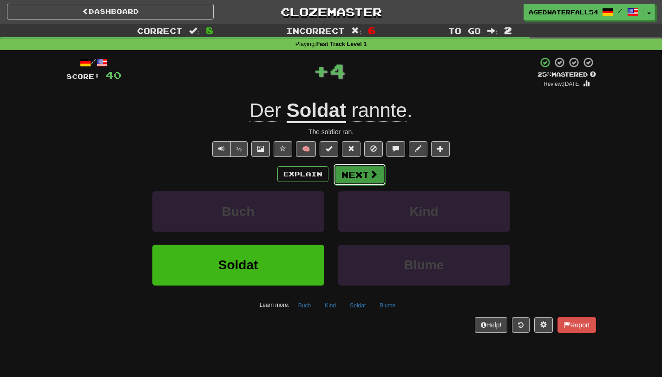
click at [371, 176] on span at bounding box center [373, 174] width 8 height 8
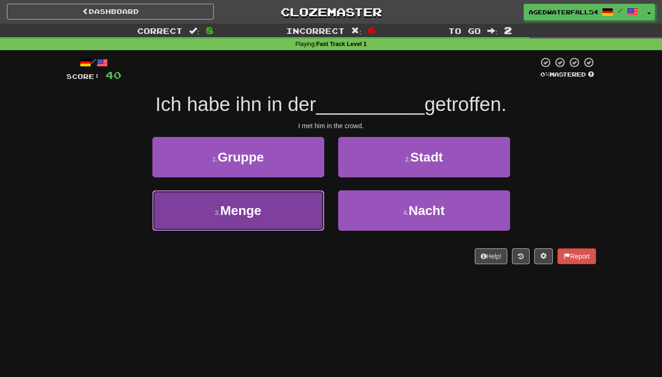
click at [285, 211] on button "3 . Menge" at bounding box center [238, 210] width 172 height 40
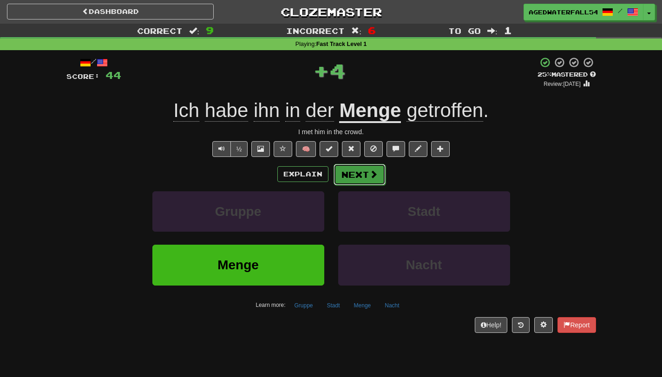
click at [352, 184] on button "Next" at bounding box center [359, 174] width 52 height 21
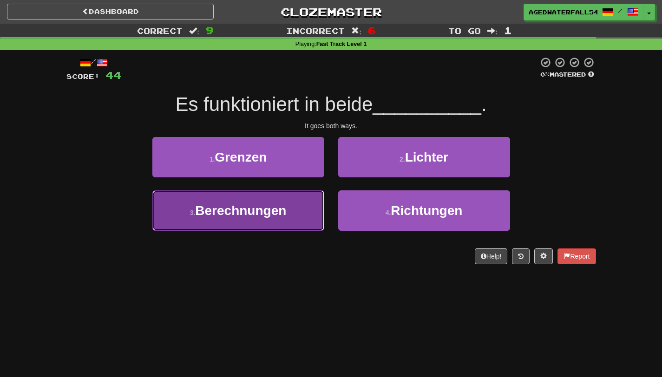
click at [309, 215] on button "3 . Berechnungen" at bounding box center [238, 210] width 172 height 40
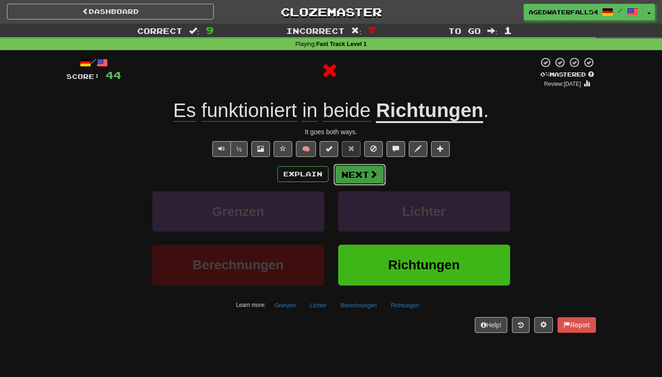
click at [371, 181] on button "Next" at bounding box center [359, 174] width 52 height 21
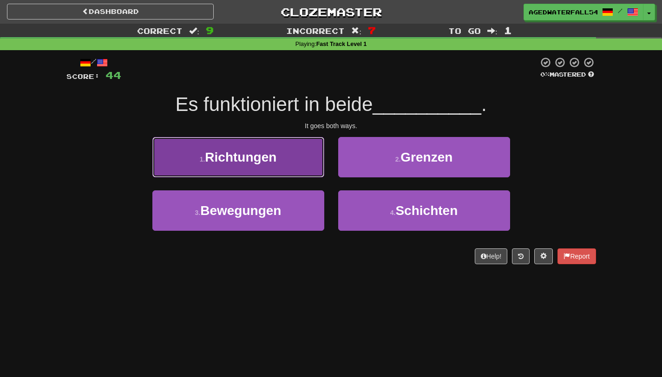
click at [264, 156] on button "1 . Richtungen" at bounding box center [238, 157] width 172 height 40
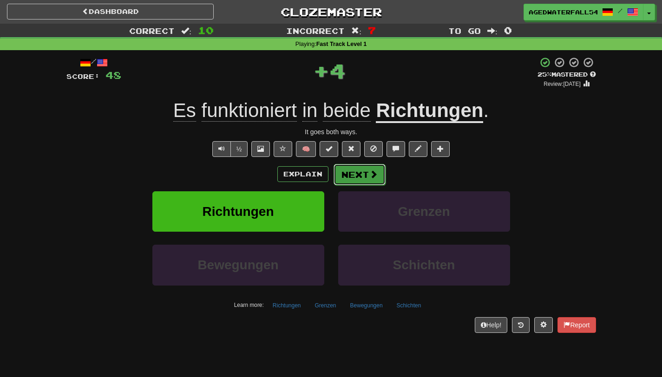
click at [359, 176] on button "Next" at bounding box center [359, 174] width 52 height 21
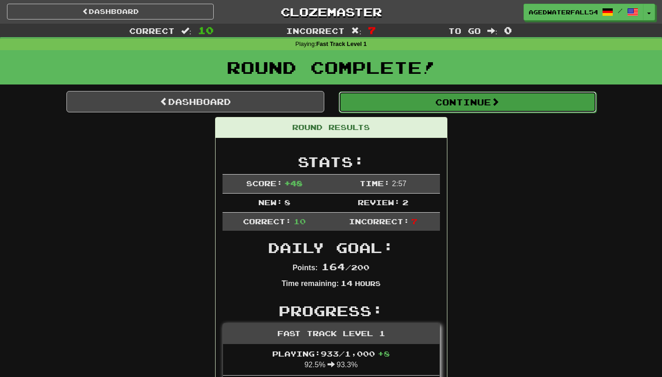
click at [436, 106] on button "Continue" at bounding box center [468, 101] width 258 height 21
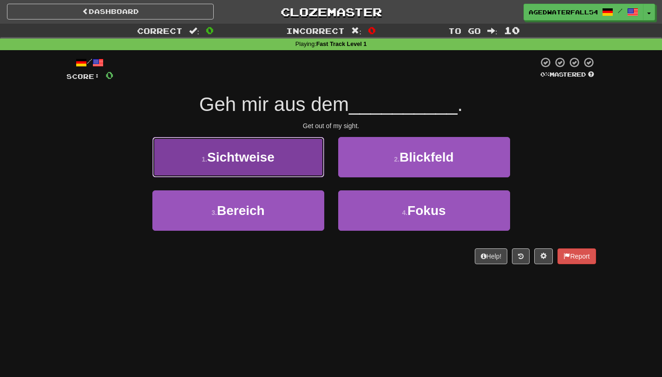
click at [266, 159] on span "Sichtweise" at bounding box center [240, 157] width 67 height 14
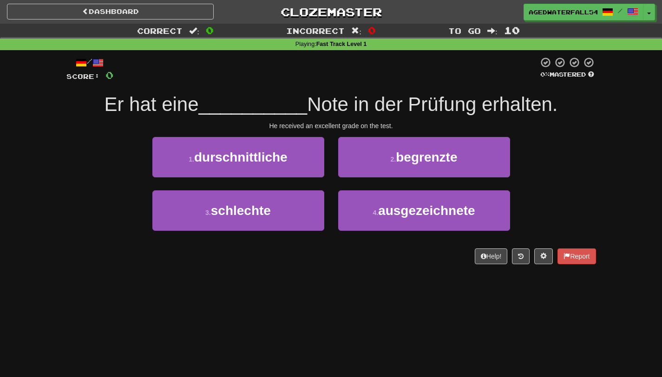
scroll to position [0, 0]
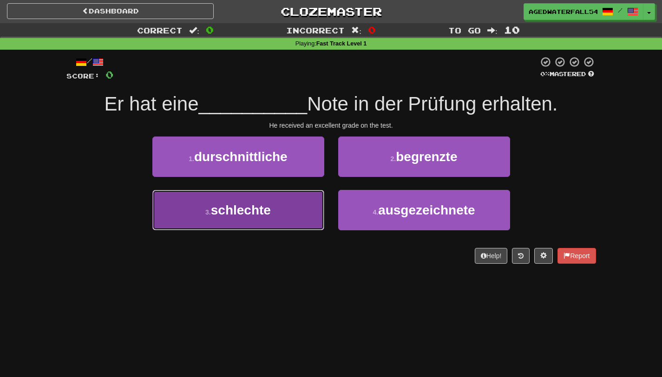
click at [294, 214] on button "3 . schlechte" at bounding box center [238, 210] width 172 height 40
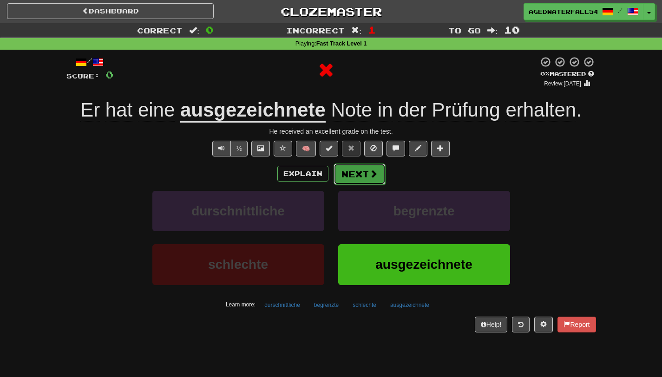
click at [356, 172] on button "Next" at bounding box center [359, 173] width 52 height 21
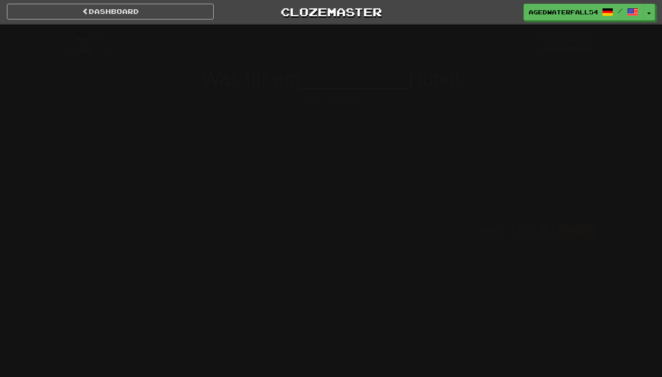
scroll to position [0, 0]
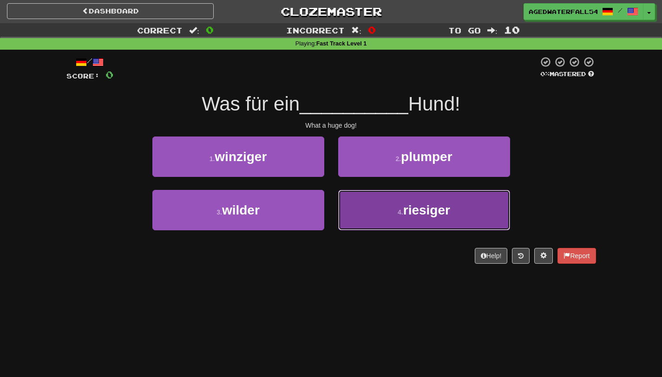
click at [385, 192] on button "4 . riesiger" at bounding box center [424, 210] width 172 height 40
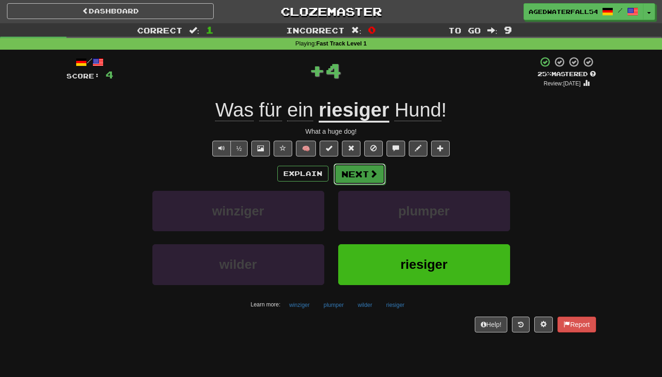
click at [369, 171] on span at bounding box center [373, 173] width 8 height 8
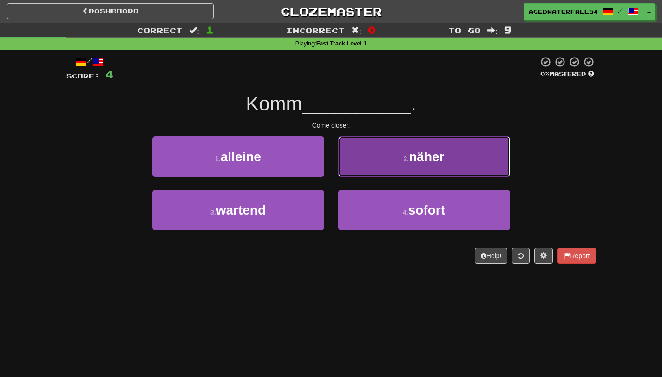
click at [374, 169] on button "2 . näher" at bounding box center [424, 157] width 172 height 40
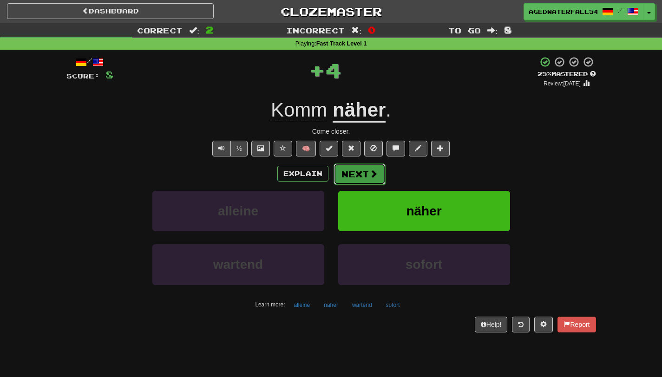
click at [365, 171] on button "Next" at bounding box center [359, 173] width 52 height 21
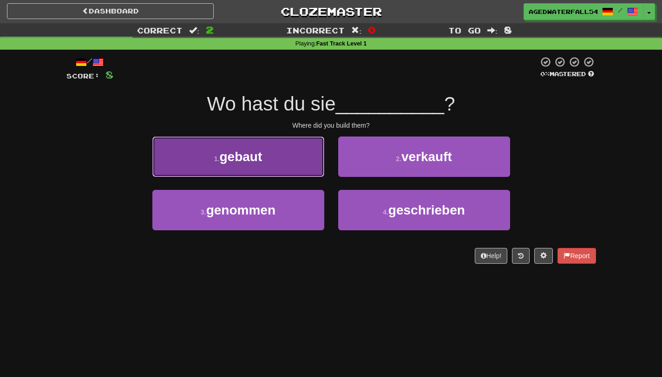
click at [302, 163] on button "1 . gebaut" at bounding box center [238, 157] width 172 height 40
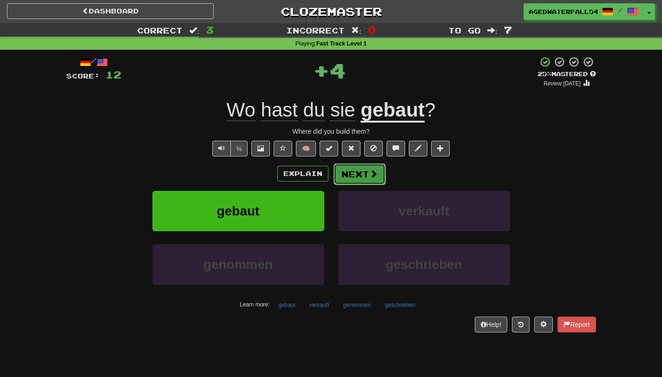
click at [356, 171] on button "Next" at bounding box center [359, 173] width 52 height 21
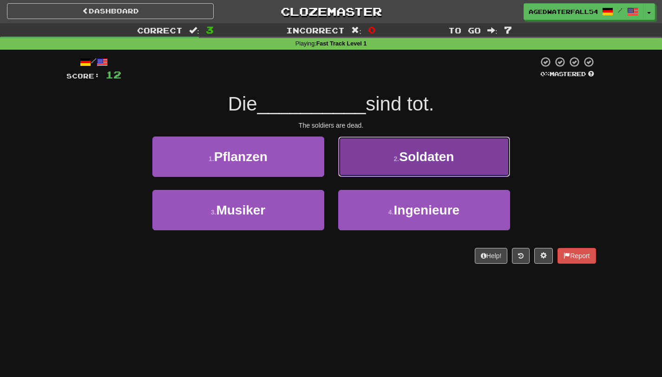
click at [350, 142] on button "2 . Soldaten" at bounding box center [424, 157] width 172 height 40
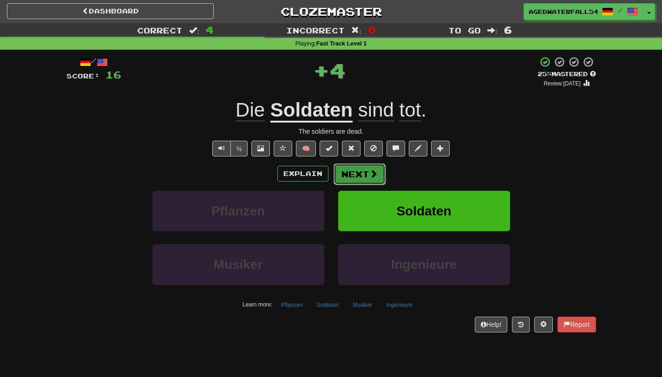
click at [353, 169] on button "Next" at bounding box center [359, 173] width 52 height 21
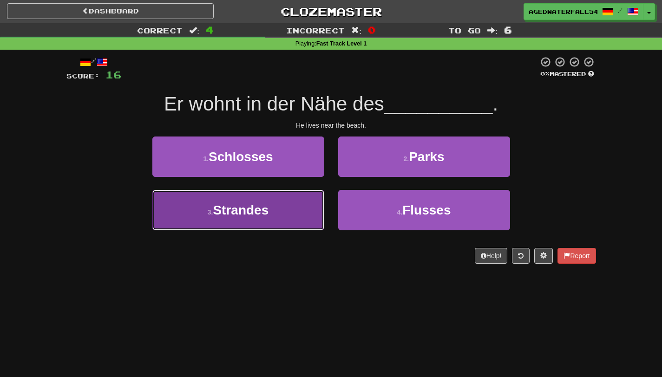
click at [280, 212] on button "3 . Strandes" at bounding box center [238, 210] width 172 height 40
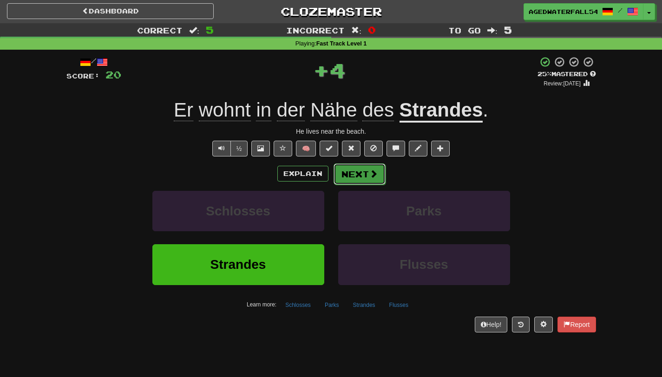
click at [365, 177] on button "Next" at bounding box center [359, 173] width 52 height 21
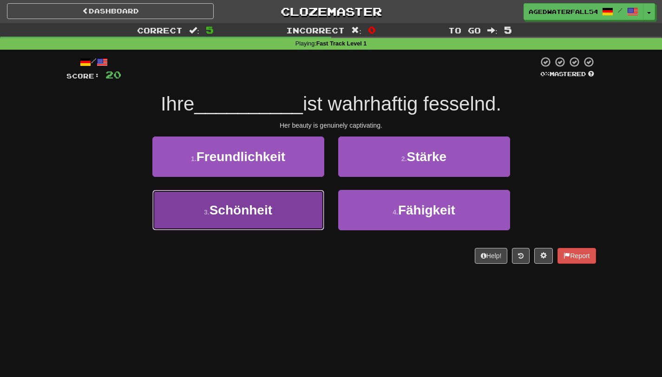
click at [314, 211] on button "3 . Schönheit" at bounding box center [238, 210] width 172 height 40
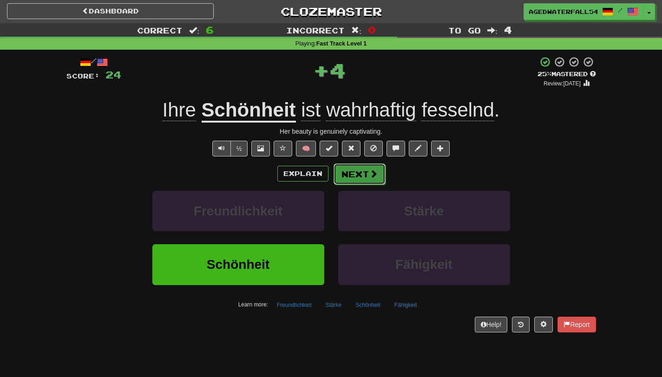
click at [367, 178] on button "Next" at bounding box center [359, 173] width 52 height 21
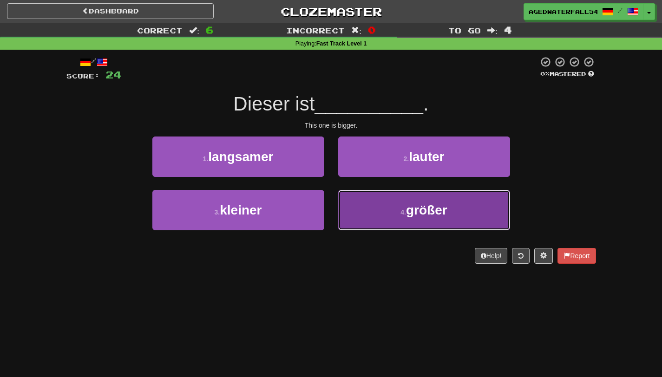
click at [366, 209] on button "4 . größer" at bounding box center [424, 210] width 172 height 40
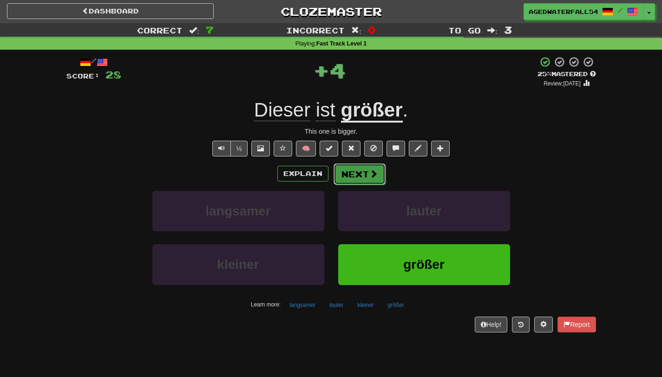
click at [365, 169] on button "Next" at bounding box center [359, 173] width 52 height 21
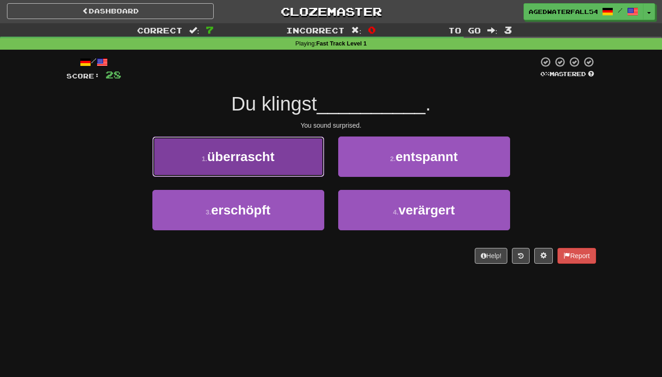
click at [302, 156] on button "1 . überrascht" at bounding box center [238, 157] width 172 height 40
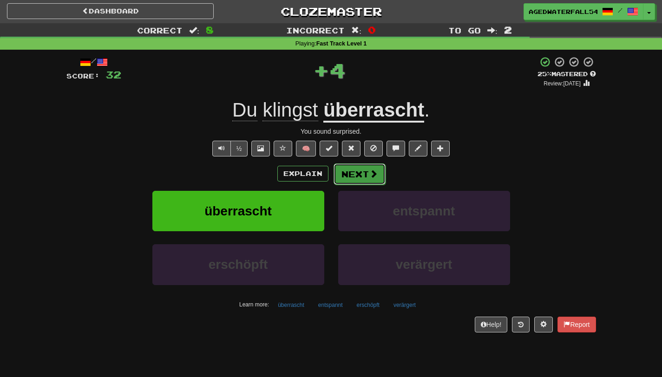
click at [354, 169] on button "Next" at bounding box center [359, 173] width 52 height 21
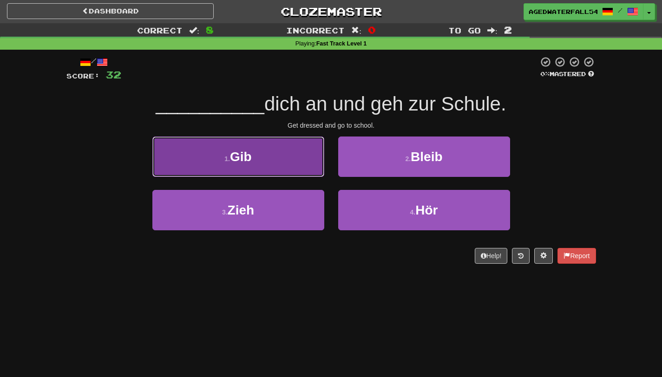
click at [318, 147] on button "1 . Gib" at bounding box center [238, 157] width 172 height 40
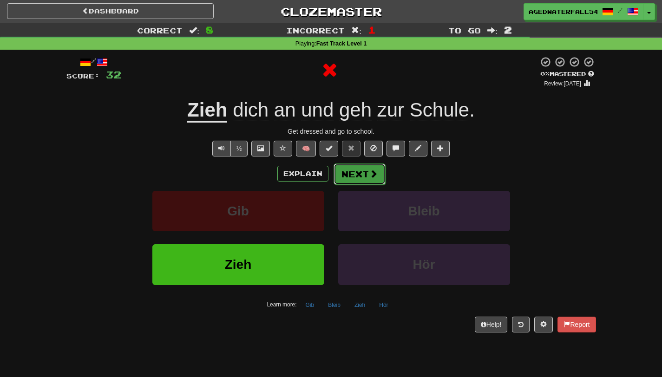
click at [360, 173] on button "Next" at bounding box center [359, 173] width 52 height 21
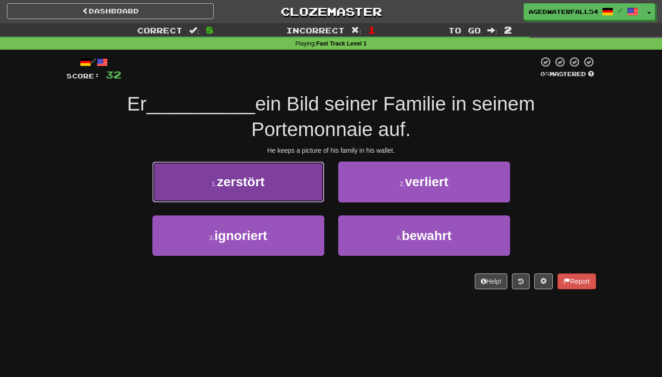
click at [320, 175] on button "1 . zerstört" at bounding box center [238, 182] width 172 height 40
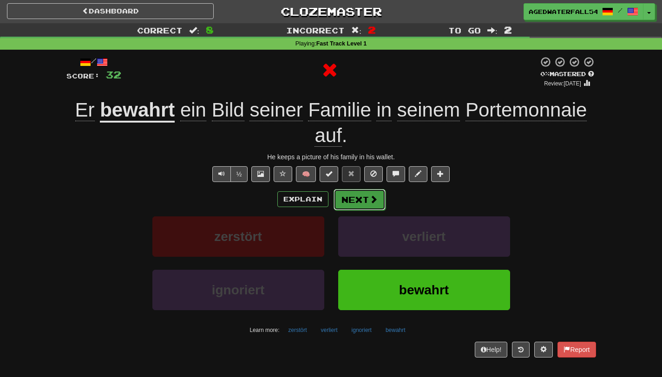
click at [358, 201] on button "Next" at bounding box center [359, 199] width 52 height 21
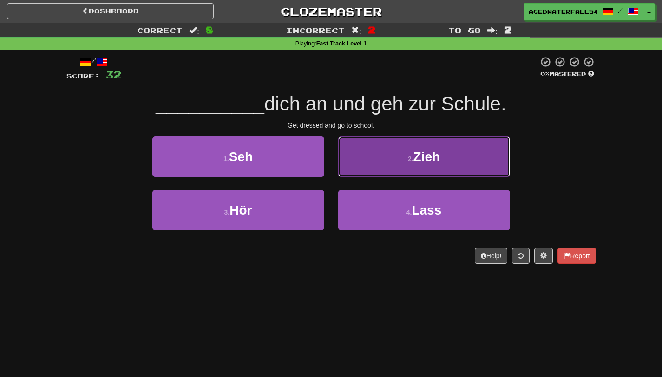
click at [354, 176] on button "2 . Zieh" at bounding box center [424, 157] width 172 height 40
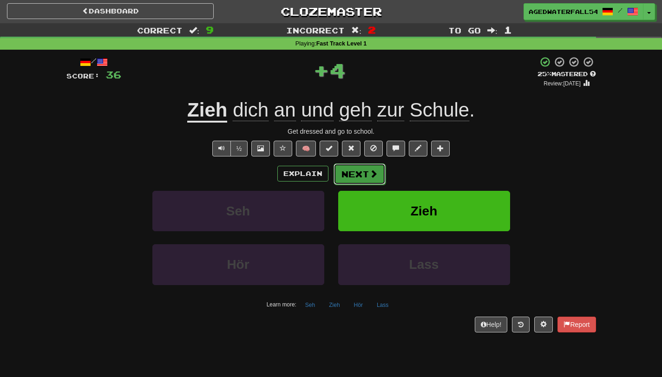
click at [355, 177] on button "Next" at bounding box center [359, 173] width 52 height 21
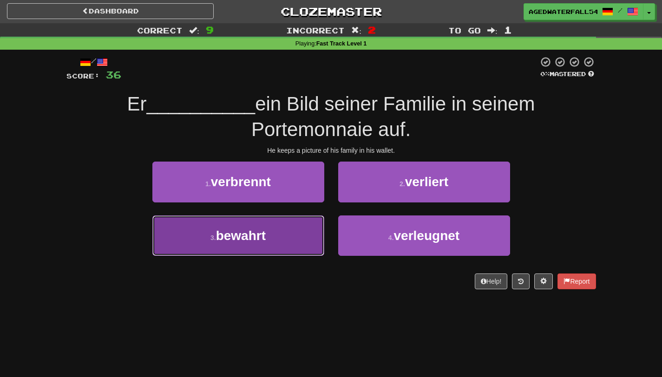
click at [280, 241] on button "3 . bewahrt" at bounding box center [238, 235] width 172 height 40
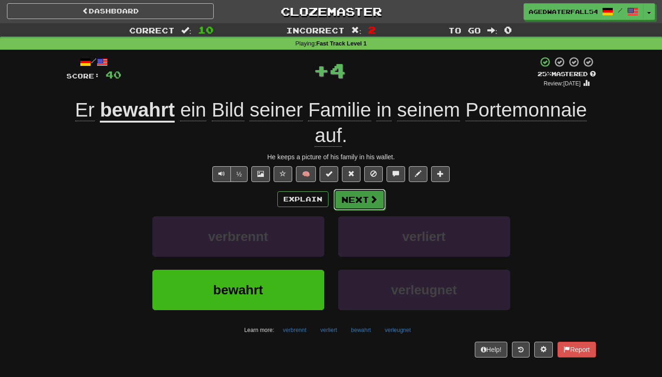
click at [373, 197] on span at bounding box center [373, 199] width 8 height 8
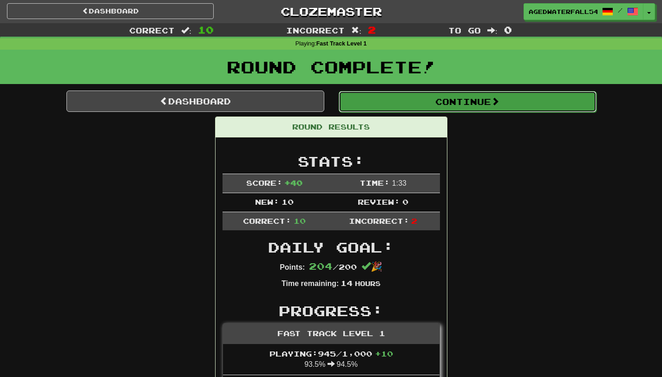
click at [435, 99] on button "Continue" at bounding box center [468, 101] width 258 height 21
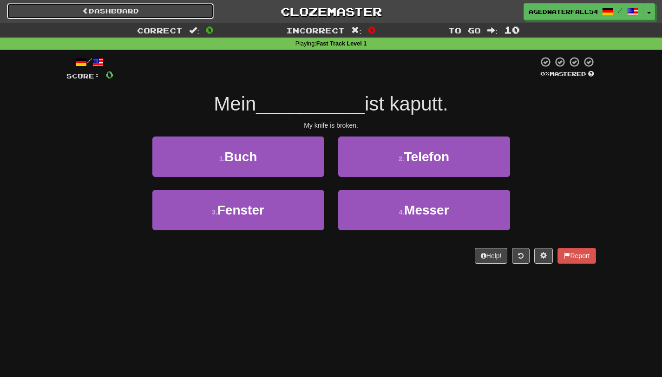
click at [45, 13] on link "Dashboard" at bounding box center [110, 11] width 207 height 16
